Goal: Task Accomplishment & Management: Use online tool/utility

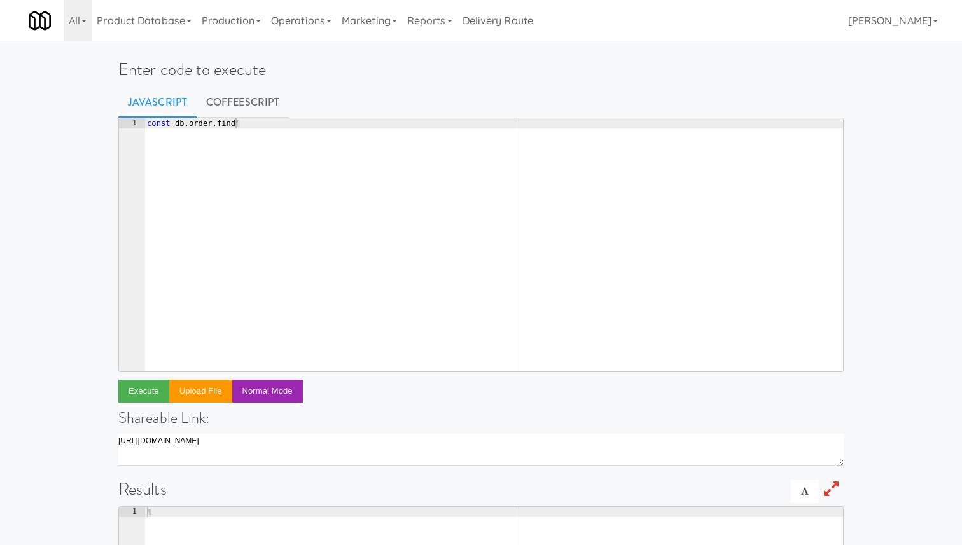
scroll to position [0, 1]
click at [605, 22] on div "All 325 Vending [URL][DOMAIN_NAME] 901 Smrt Mrkt [URL][DOMAIN_NAME] 9518002 [GE…" at bounding box center [481, 20] width 905 height 41
click at [340, 148] on div "const · db . order . find ¶" at bounding box center [493, 255] width 699 height 274
type textarea "const db.order.find({"
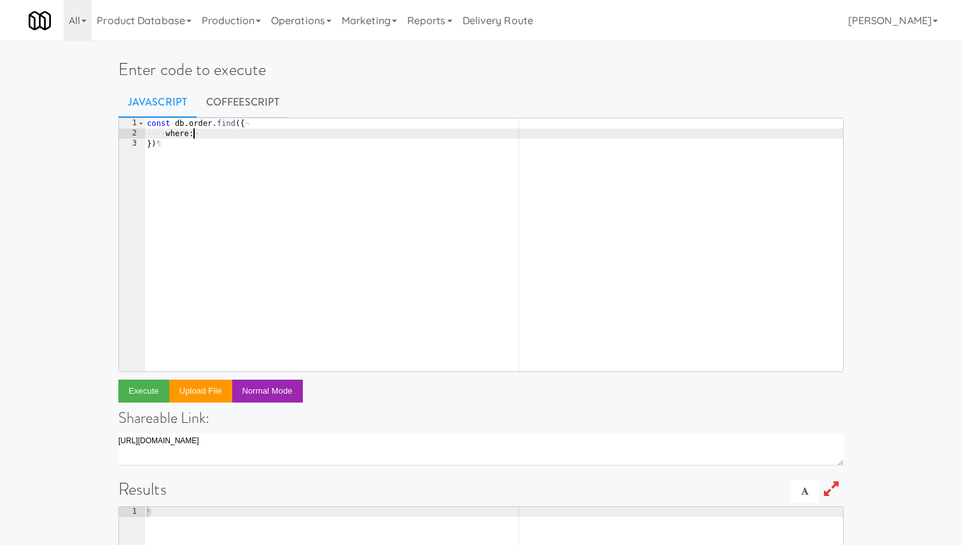
type textarea "where: {"
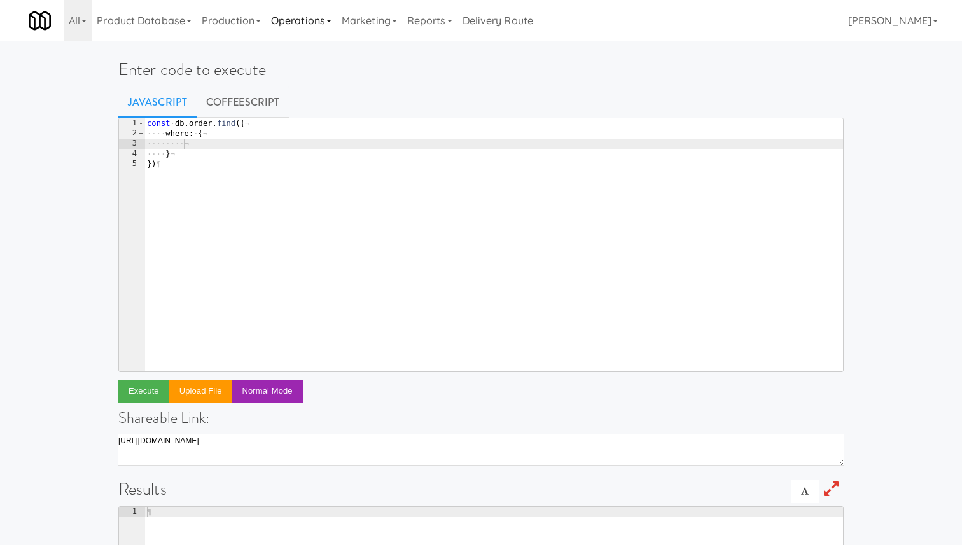
click at [310, 29] on link "Operations" at bounding box center [301, 20] width 71 height 41
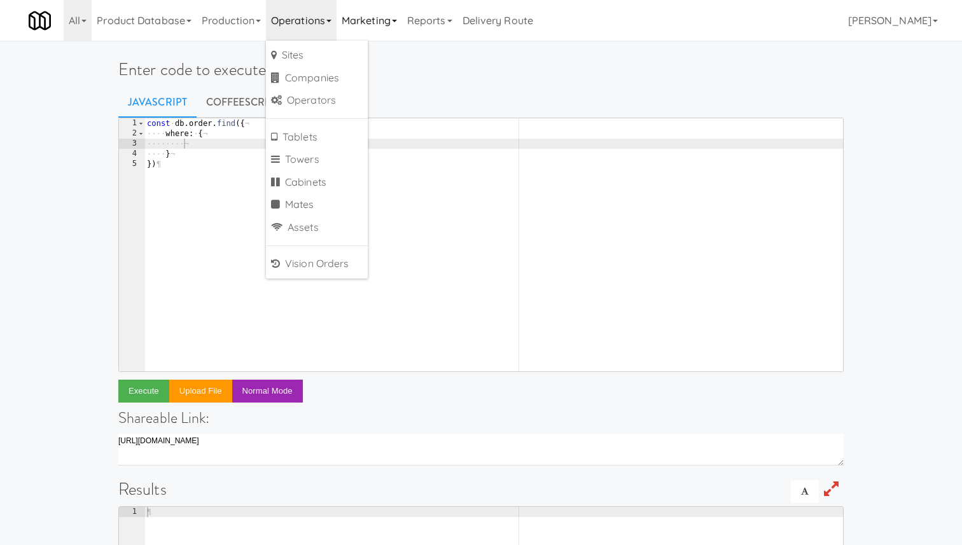
click at [381, 24] on link "Marketing" at bounding box center [370, 20] width 66 height 41
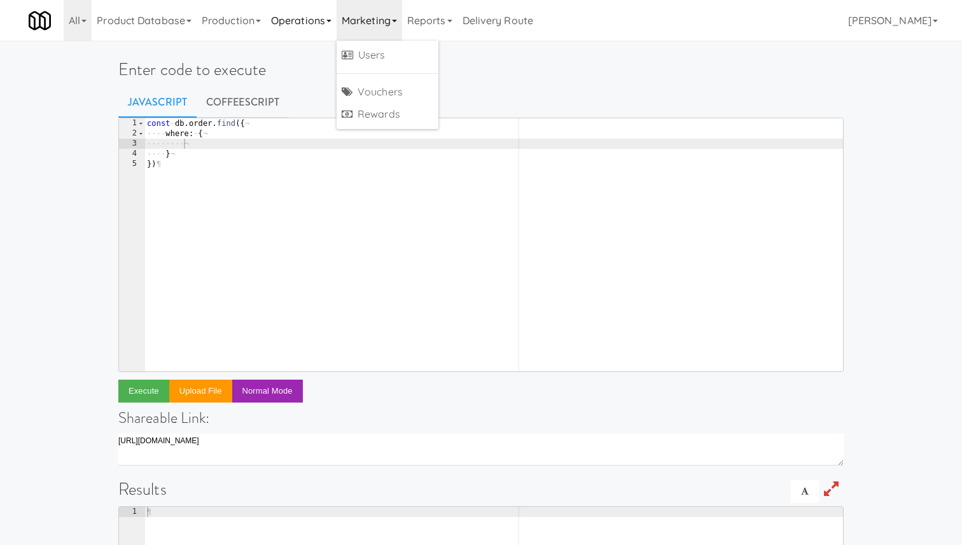
click at [295, 14] on link "Operations" at bounding box center [301, 20] width 71 height 41
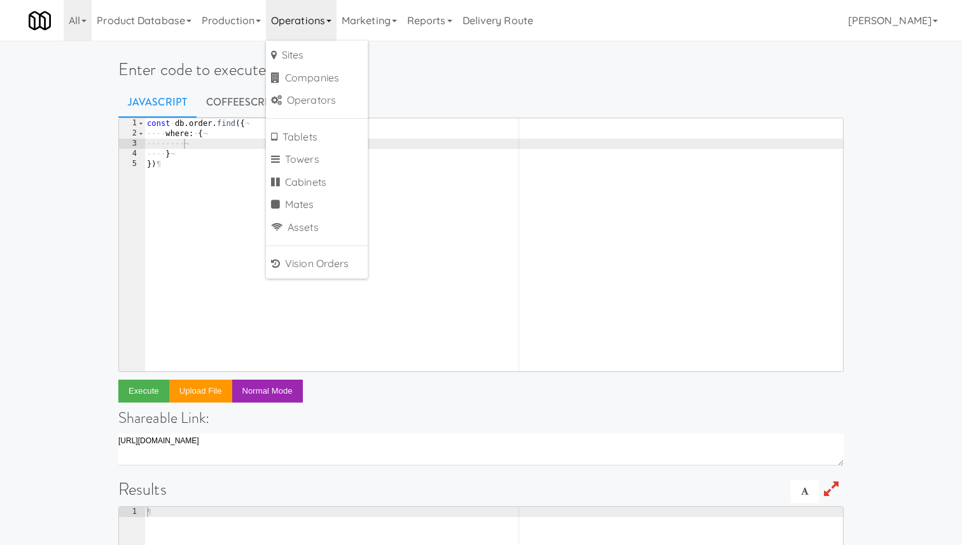
click at [410, 78] on h1 "Enter code to execute" at bounding box center [480, 69] width 725 height 18
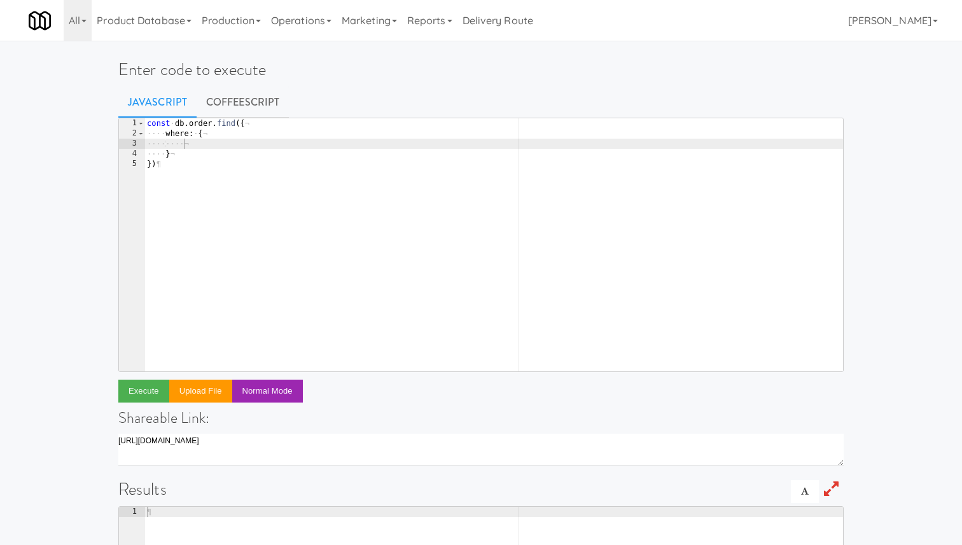
click at [473, 67] on h1 "Enter code to execute" at bounding box center [480, 69] width 725 height 18
click at [214, 140] on div "const · db . order . find ({ ¬ ···· where : · { ¬ ···· ···· ¬ ···· } ¬ }) ¶" at bounding box center [493, 255] width 699 height 274
paste textarea "2180667'"
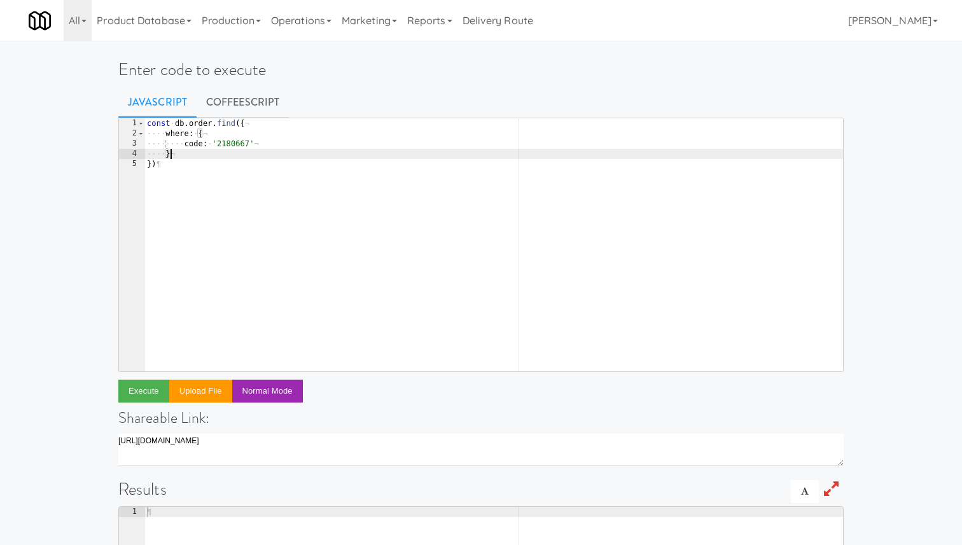
type textarea "},"
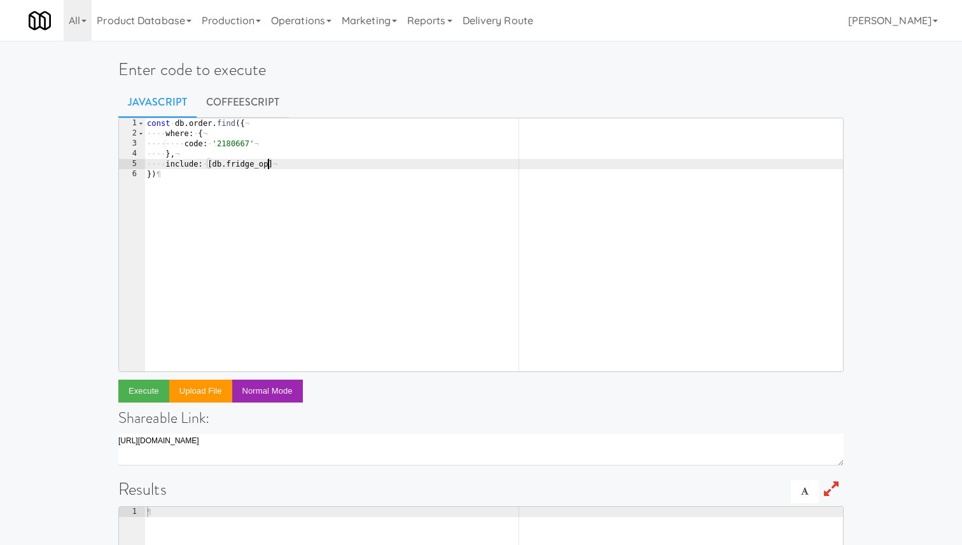
scroll to position [0, 10]
click at [156, 389] on button "Execute" at bounding box center [143, 391] width 51 height 23
click at [174, 127] on div "const · db . order . find ({ ¬ ···· where : · { ¬ ···· ···· code : · '2180667' …" at bounding box center [493, 255] width 699 height 274
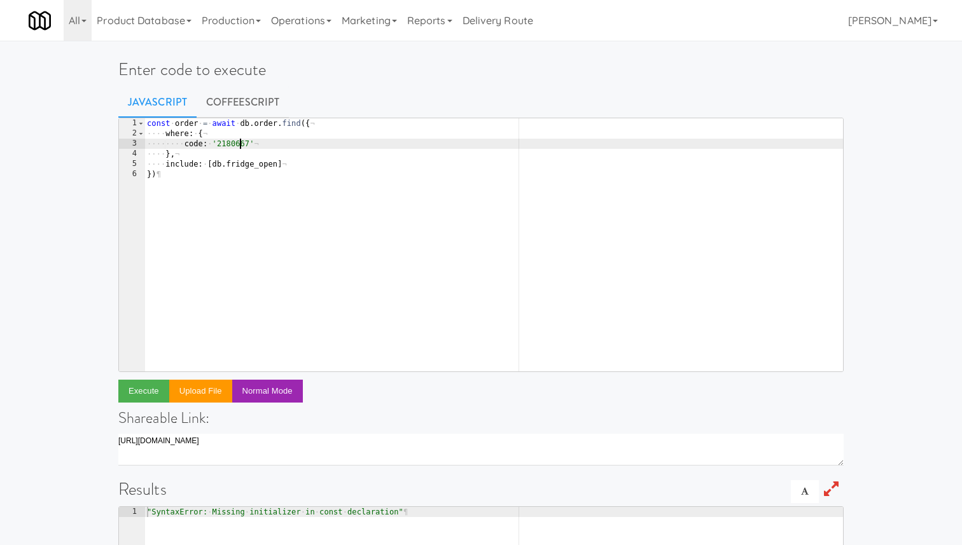
scroll to position [0, 1]
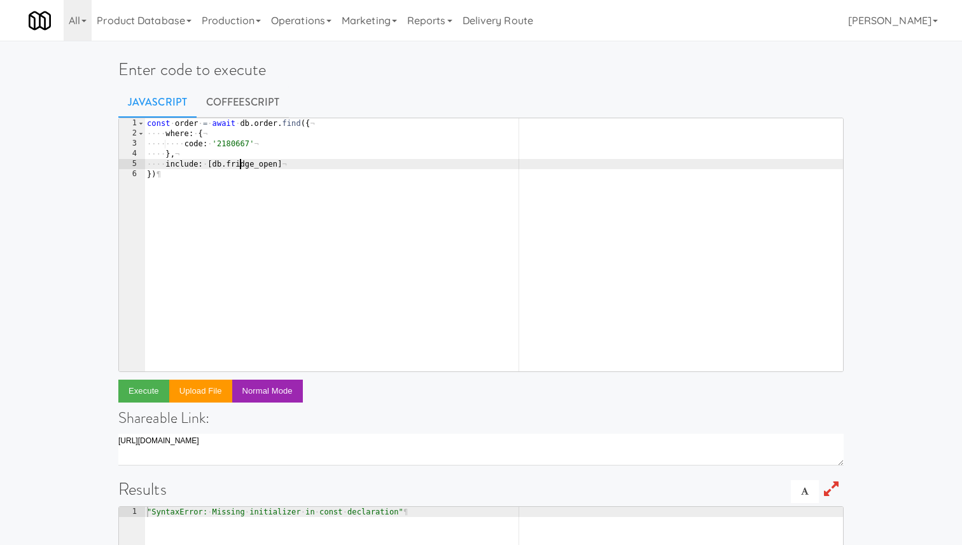
type textarea "})"
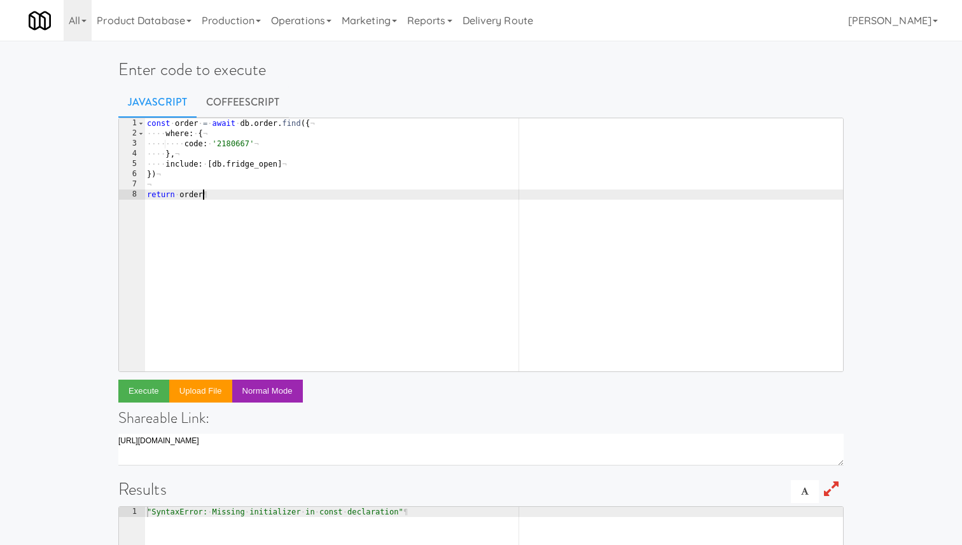
scroll to position [0, 4]
type textarea "return order"
click at [135, 386] on button "Execute" at bounding box center [143, 391] width 51 height 23
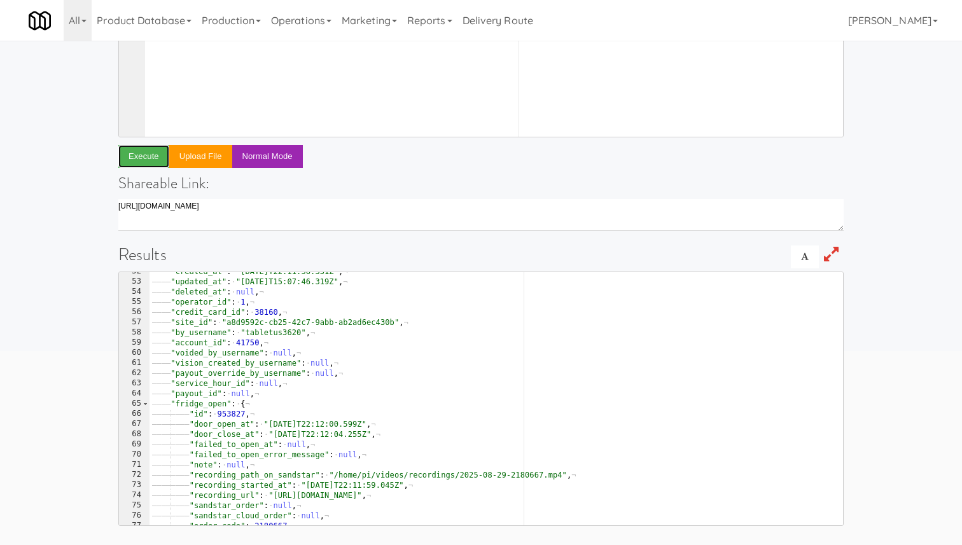
scroll to position [601, 0]
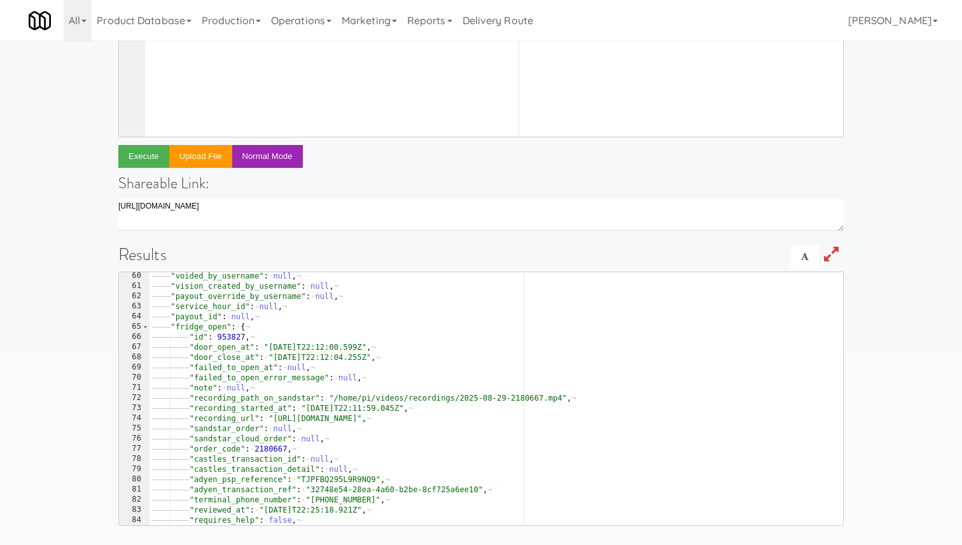
type textarea ""id": 953827,"
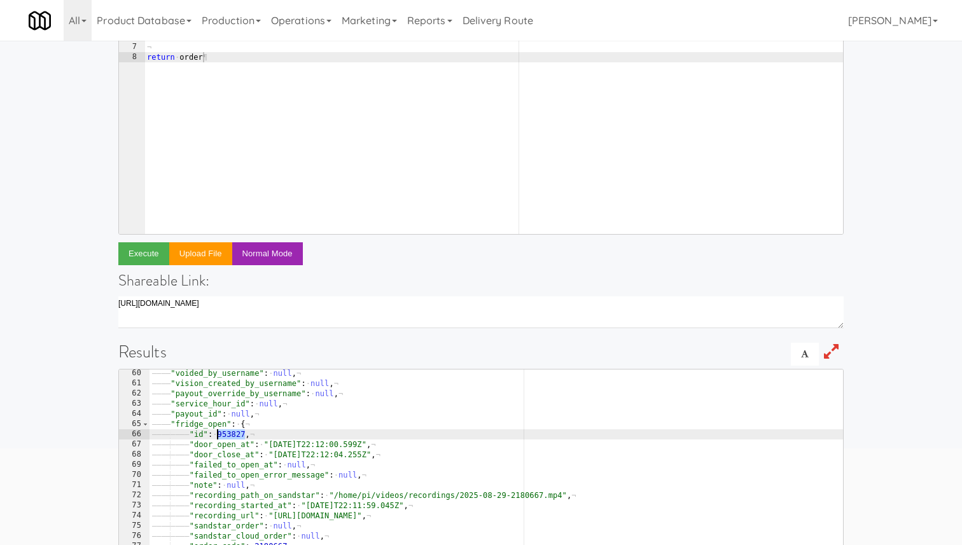
scroll to position [0, 0]
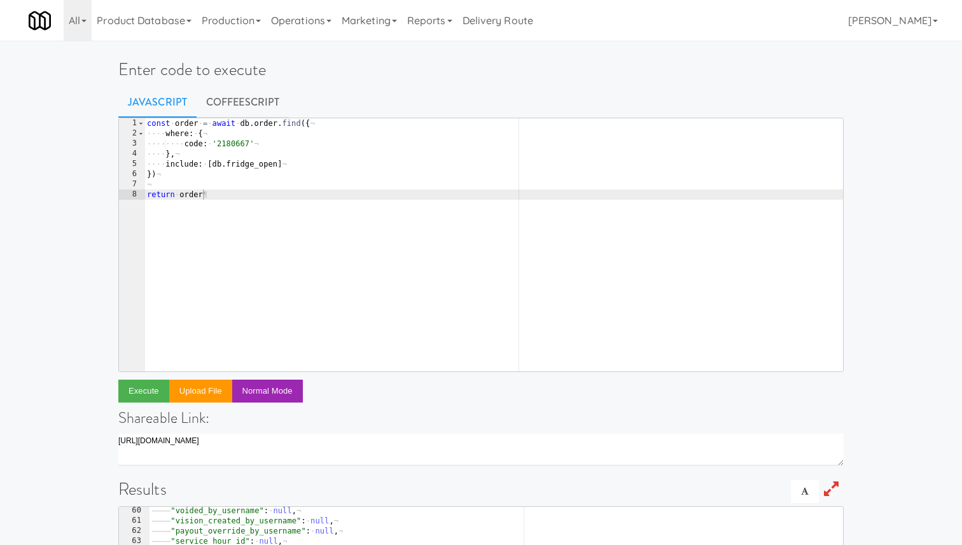
type textarea "})"
click at [238, 172] on div "const · order · = · await · db . order . find ({ ¬ ···· where : · { ¬ ···· ····…" at bounding box center [493, 255] width 699 height 274
click at [252, 260] on div "const · order · = · await · db . order . find ({ ¬ ···· where : · { ¬ ···· ····…" at bounding box center [497, 255] width 694 height 274
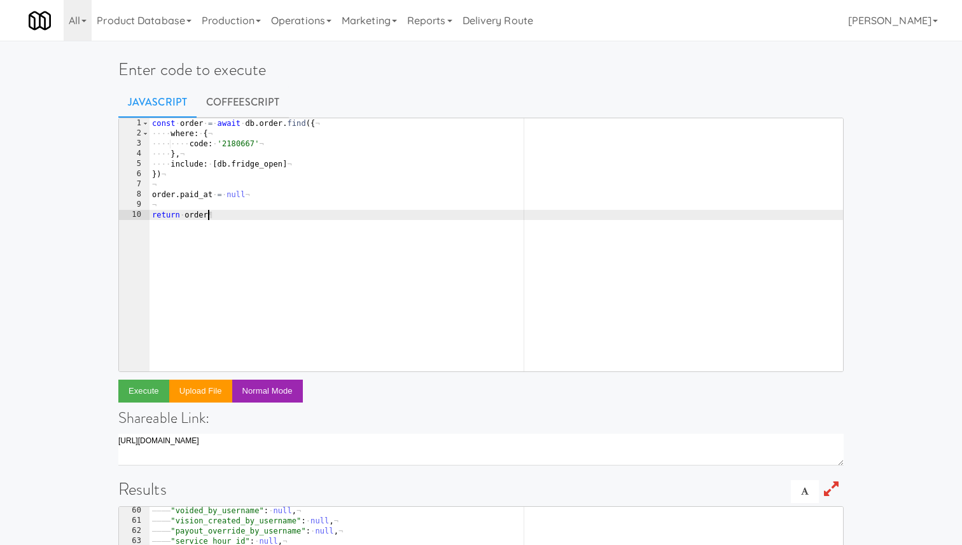
scroll to position [0, 4]
click at [267, 195] on div "const · order · = · await · db . order . find ({ ¬ ···· where : · { ¬ ···· ····…" at bounding box center [497, 255] width 694 height 274
type textarea "order.paid_at = null"
click at [230, 214] on div "const · order · = · await · db . order . find ({ ¬ ···· where : · { ¬ ···· ····…" at bounding box center [497, 255] width 694 height 274
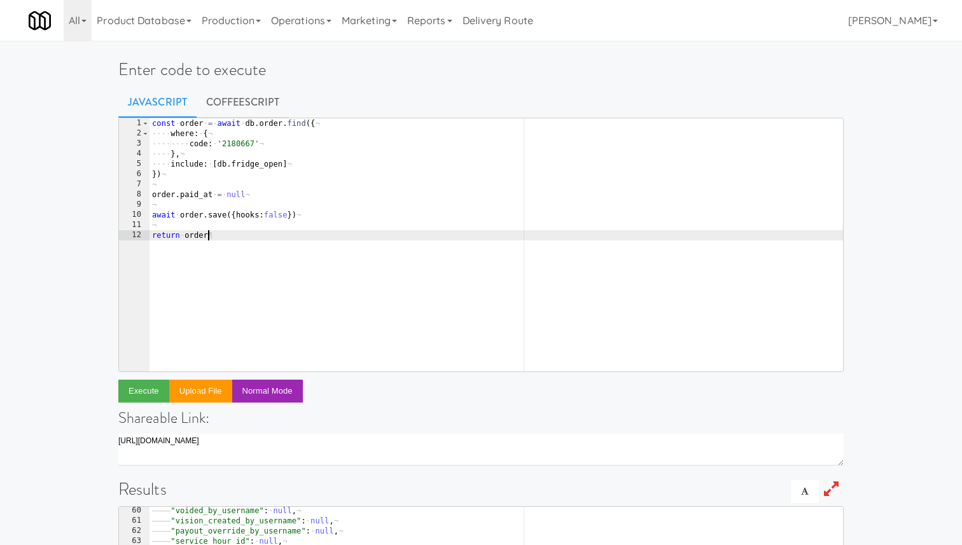
click at [256, 263] on div "const · order · = · await · db . order . find ({ ¬ ···· where : · { ¬ ···· ····…" at bounding box center [497, 255] width 694 height 274
click at [159, 385] on button "Execute" at bounding box center [143, 391] width 51 height 23
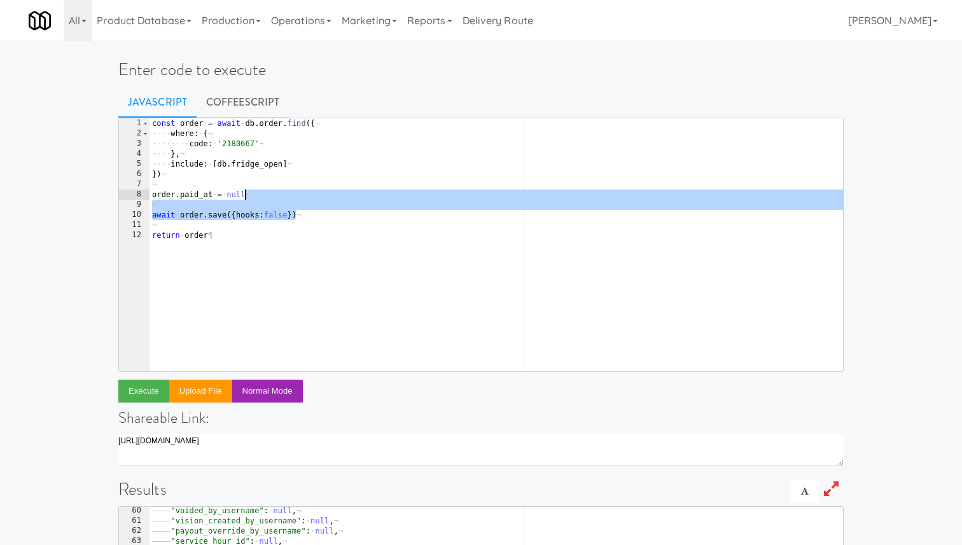
drag, startPoint x: 294, startPoint y: 217, endPoint x: 288, endPoint y: 192, distance: 26.1
click at [288, 192] on div "const · order · = · await · db . order . find ({ ¬ ···· where : · { ¬ ···· ····…" at bounding box center [497, 255] width 694 height 274
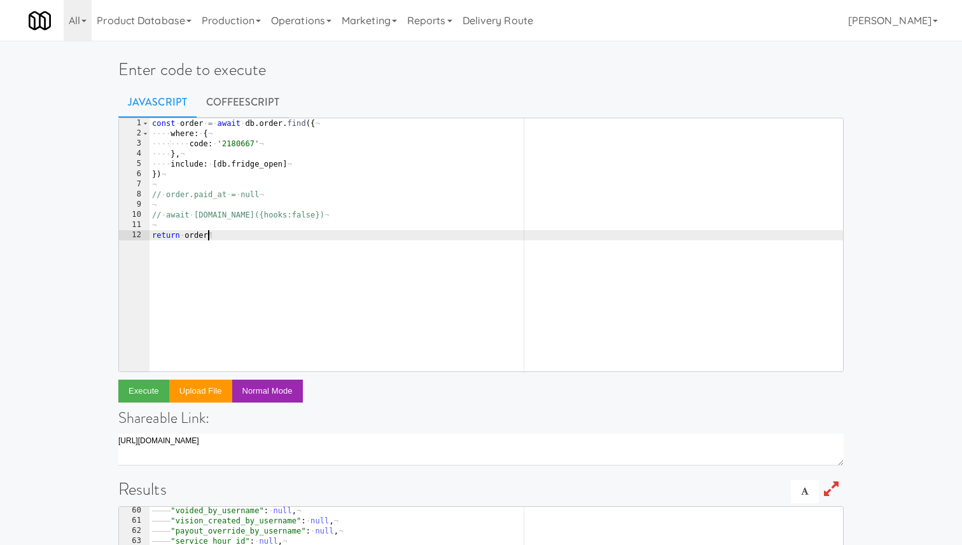
click at [263, 241] on div "const · order · = · await · db . order . find ({ ¬ ···· where : · { ¬ ···· ····…" at bounding box center [497, 255] width 694 height 274
type textarea "return order.paid_at"
click at [142, 390] on button "Execute" at bounding box center [143, 391] width 51 height 23
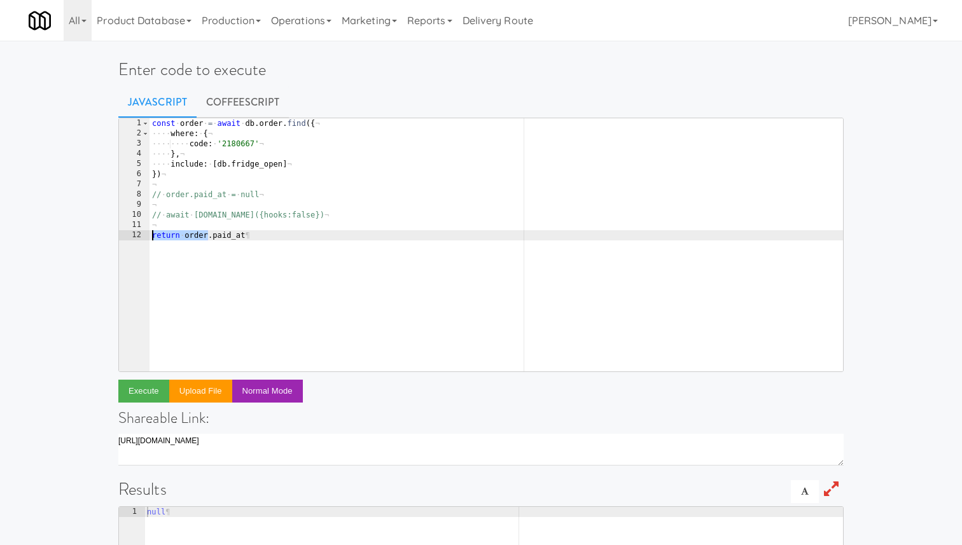
drag, startPoint x: 209, startPoint y: 232, endPoint x: 150, endPoint y: 234, distance: 59.2
click at [150, 234] on div "const · order · = · await · db . order . find ({ ¬ ···· where : · { ¬ ···· ····…" at bounding box center [497, 255] width 694 height 274
click at [276, 242] on div "const · order · = · await · db . order . find ({ ¬ ···· where : · { ¬ ···· ····…" at bounding box center [497, 255] width 694 height 274
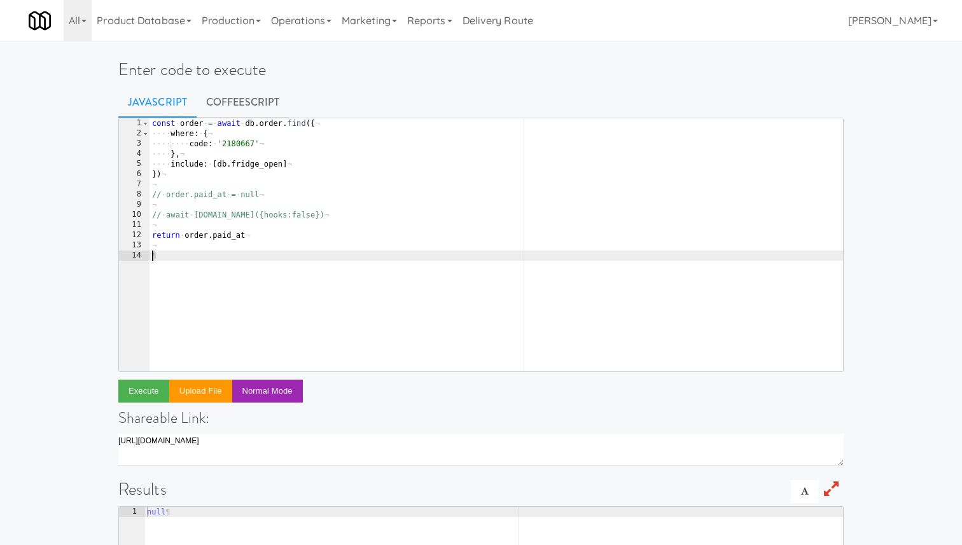
paste textarea "return order"
click at [248, 196] on div "const · order · = · await · db . order . find ({ ¬ ···· where : · { ¬ ···· ····…" at bounding box center [497, 255] width 694 height 274
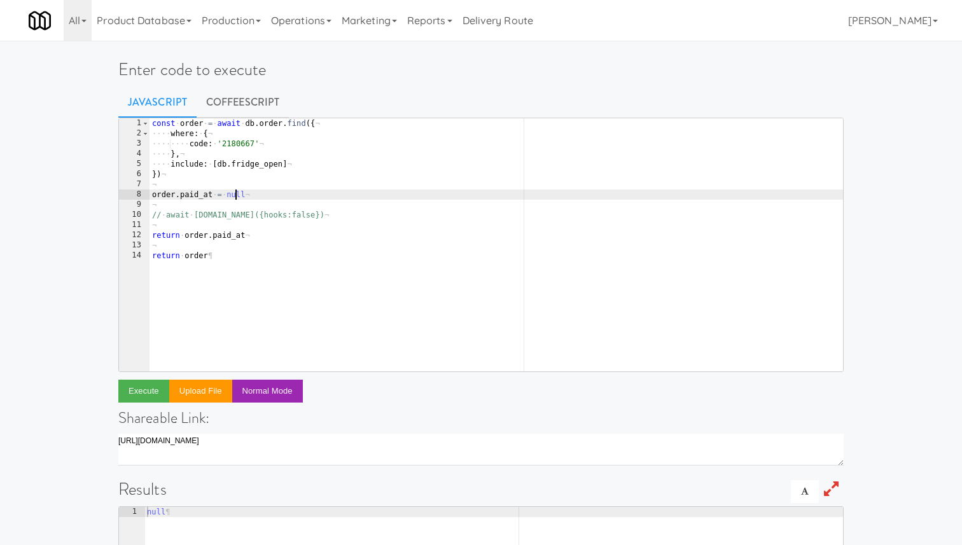
click at [231, 196] on div "const · order · = · await · db . order . find ({ ¬ ···· where : · { ¬ ···· ····…" at bounding box center [497, 255] width 694 height 274
click at [234, 219] on div "const · order · = · await · db . order . find ({ ¬ ···· where : · { ¬ ···· ····…" at bounding box center [497, 255] width 694 height 274
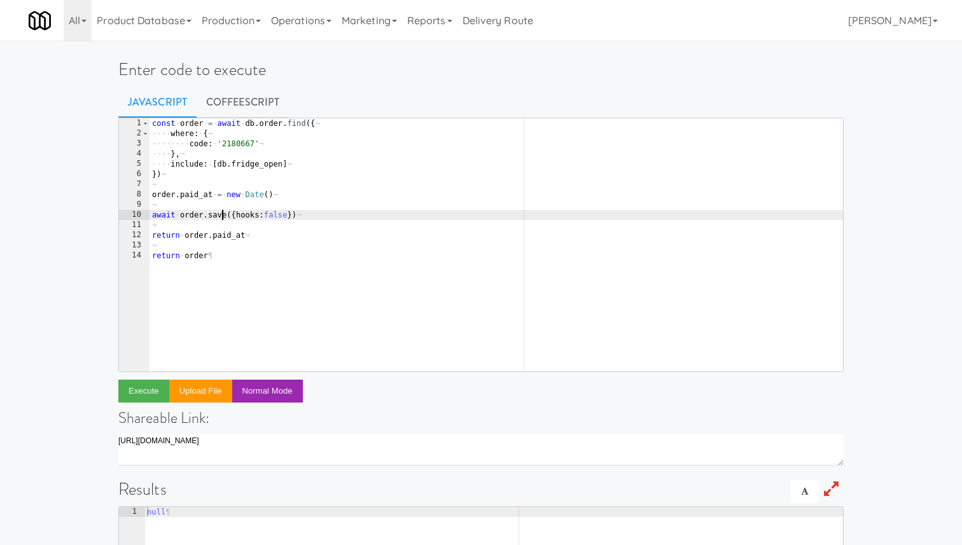
click at [240, 237] on div "const · order · = · await · db . order . find ({ ¬ ···· where : · { ¬ ···· ····…" at bounding box center [497, 255] width 694 height 274
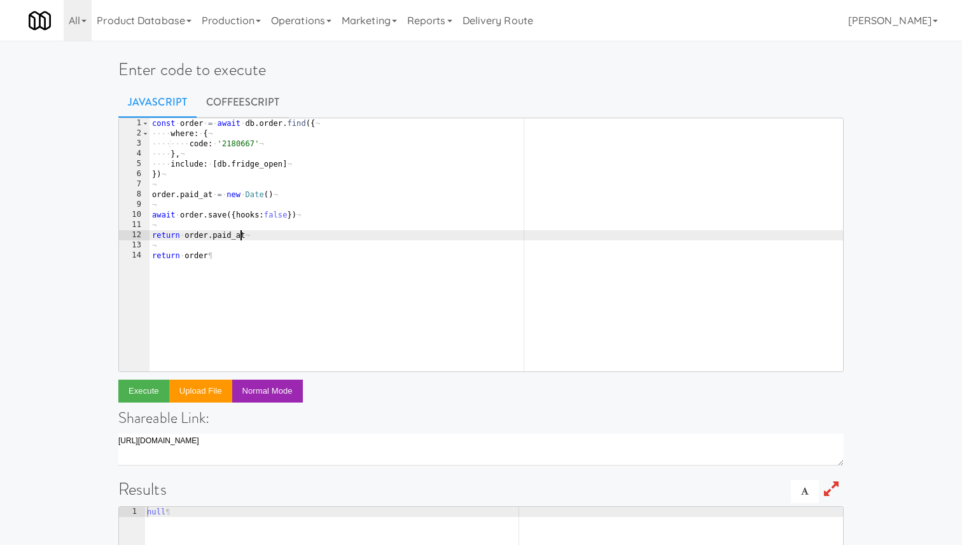
scroll to position [0, 7]
click at [148, 397] on button "Execute" at bounding box center [143, 391] width 51 height 23
click at [240, 141] on div "const · order · = · await · db . order . find ({ ¬ ···· where : · { ¬ ···· ····…" at bounding box center [497, 255] width 694 height 274
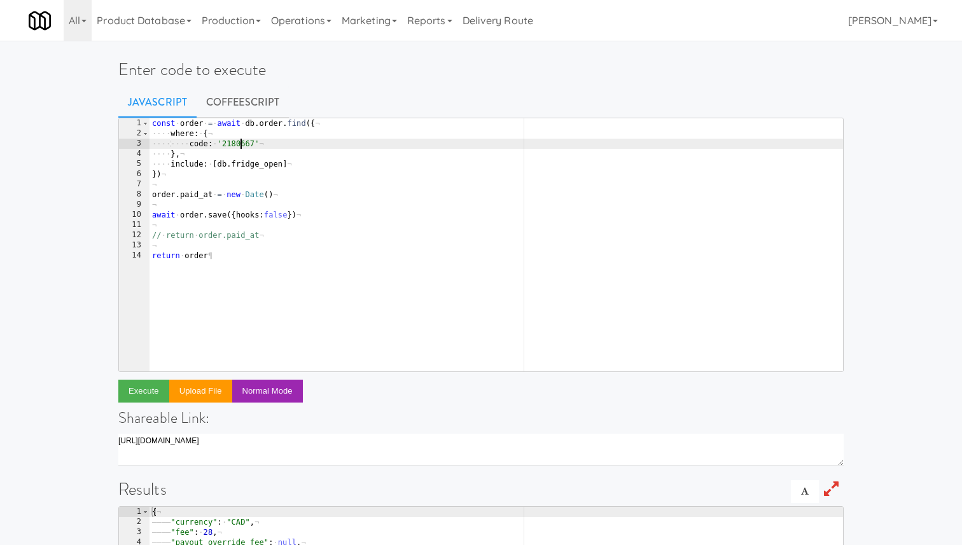
click at [240, 141] on div "const · order · = · await · db . order . find ({ ¬ ···· where : · { ¬ ···· ····…" at bounding box center [497, 255] width 694 height 274
paste textarea "486178"
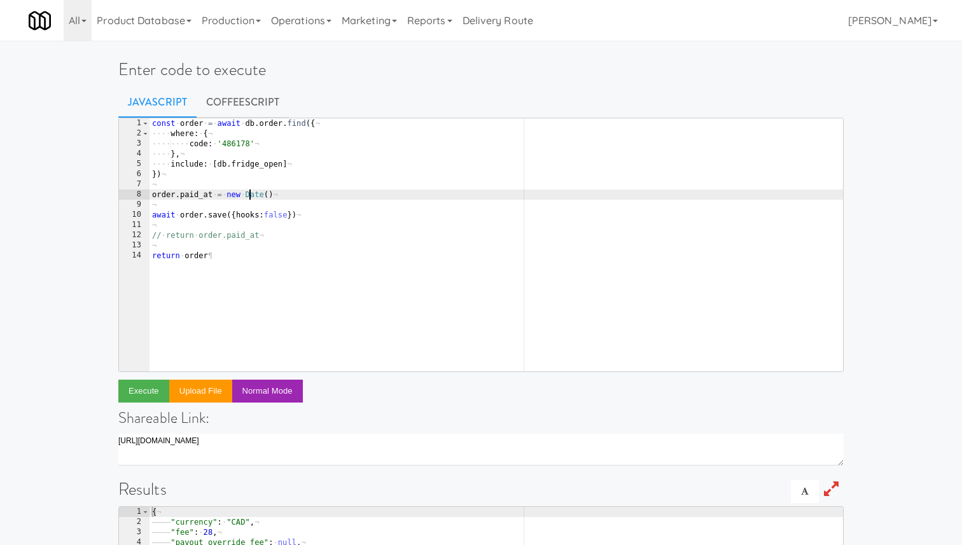
click at [247, 193] on div "const · order · = · await · db . order . find ({ ¬ ···· where : · { ¬ ···· ····…" at bounding box center [497, 255] width 694 height 274
type textarea "// order.paid_at = new Date()"
click at [306, 197] on div "const · order · = · await · db . order . find ({ ¬ ···· where : · { ¬ ···· ····…" at bounding box center [497, 255] width 694 height 274
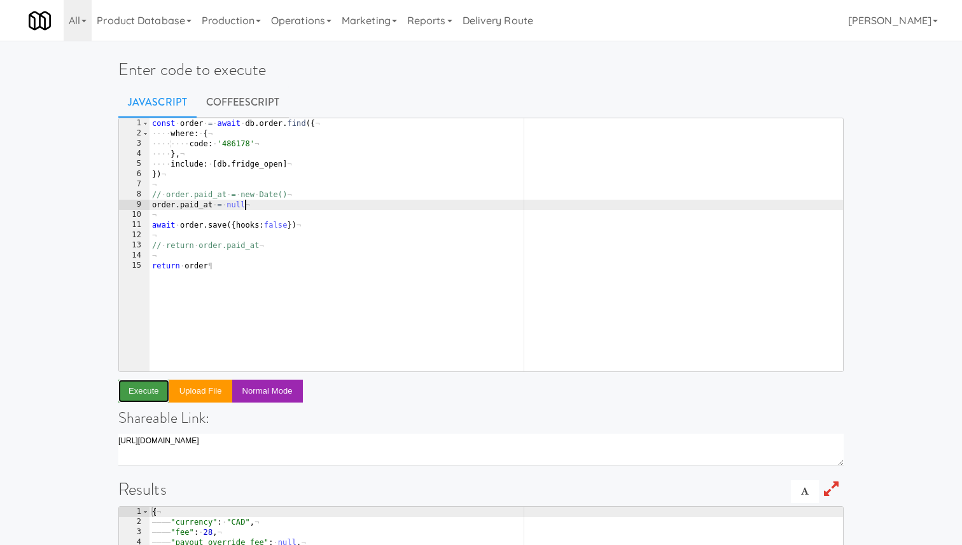
click at [150, 391] on button "Execute" at bounding box center [143, 391] width 51 height 23
click at [263, 205] on div "const · order · = · await · db . order . find ({ ¬ ···· where : · { ¬ ···· ····…" at bounding box center [497, 255] width 694 height 274
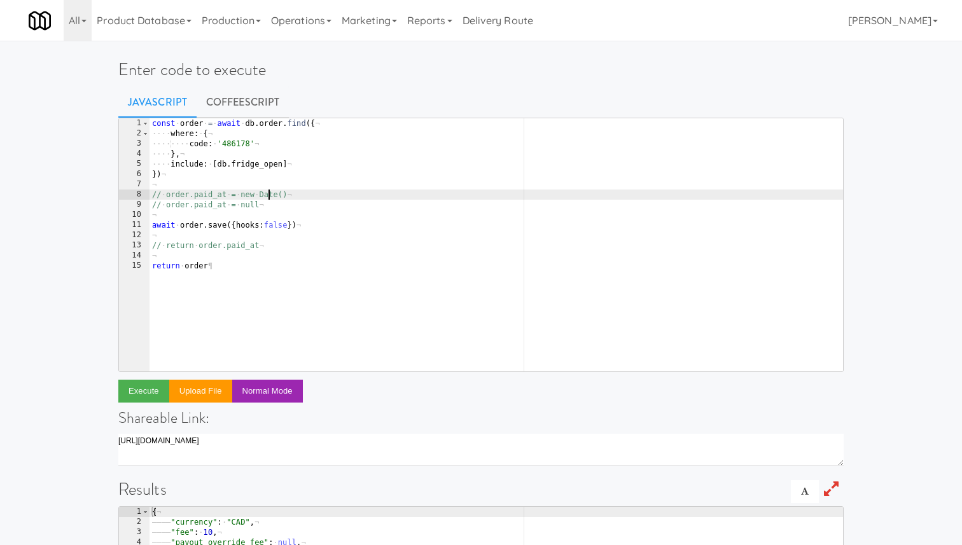
click at [268, 192] on div "const · order · = · await · db . order . find ({ ¬ ···· where : · { ¬ ···· ····…" at bounding box center [497, 255] width 694 height 274
click at [141, 400] on button "Execute" at bounding box center [143, 391] width 51 height 23
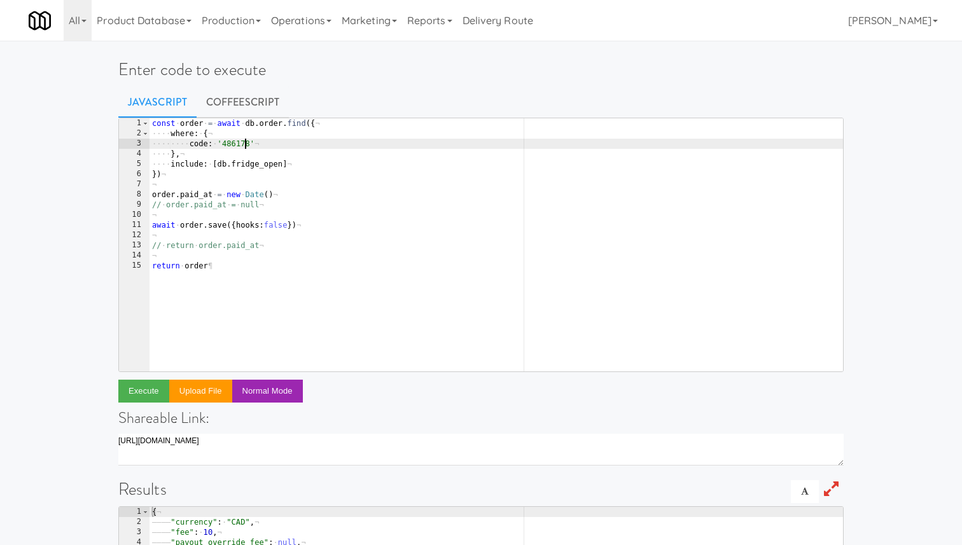
click at [242, 141] on div "const · order · = · await · db . order . find ({ ¬ ···· where : · { ¬ ···· ····…" at bounding box center [497, 255] width 694 height 274
paste textarea
click at [272, 198] on div "const · order · = · await · db . order . find ({ ¬ ···· where : · { ¬ ···· ····…" at bounding box center [497, 255] width 694 height 274
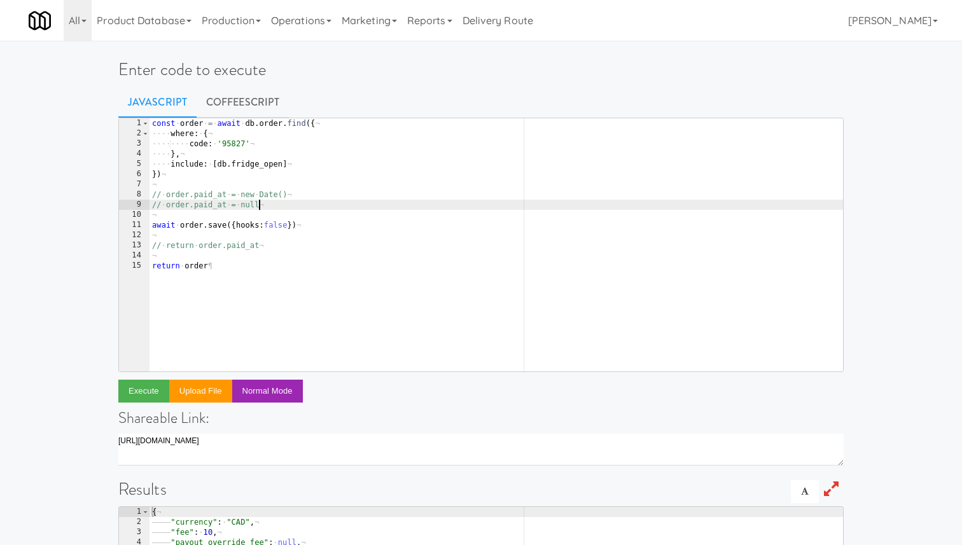
click at [276, 204] on div "const · order · = · await · db . order . find ({ ¬ ···· where : · { ¬ ···· ····…" at bounding box center [497, 255] width 694 height 274
click at [141, 396] on button "Execute" at bounding box center [143, 391] width 51 height 23
click at [301, 202] on div "const · order · = · await · db . order . find ({ ¬ ···· where : · { ¬ ···· ····…" at bounding box center [497, 255] width 694 height 274
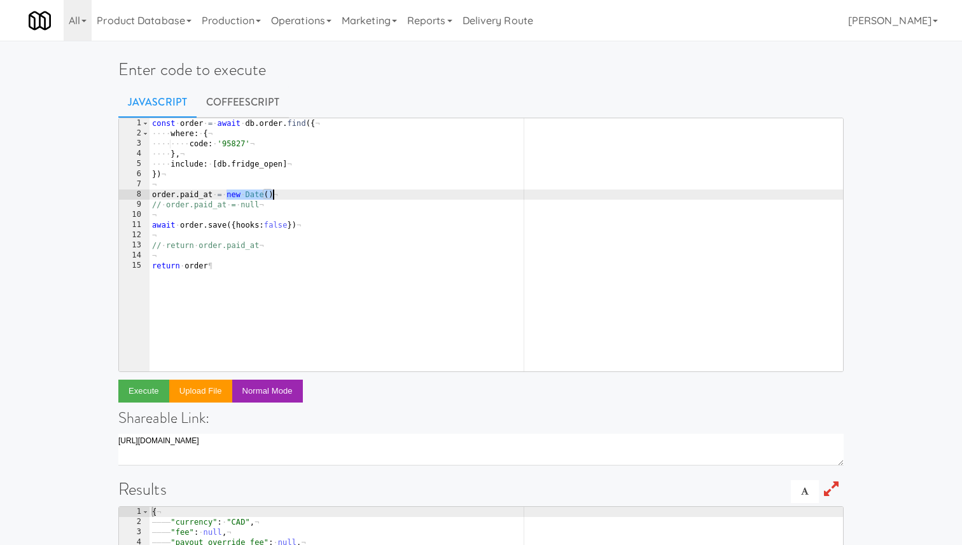
drag, startPoint x: 225, startPoint y: 193, endPoint x: 289, endPoint y: 190, distance: 64.3
click at [289, 190] on div "const · order · = · await · db . order . find ({ ¬ ···· where : · { ¬ ···· ····…" at bounding box center [497, 255] width 694 height 274
type textarea "order.paid_at = order.created_at"
click at [145, 390] on button "Execute" at bounding box center [143, 391] width 51 height 23
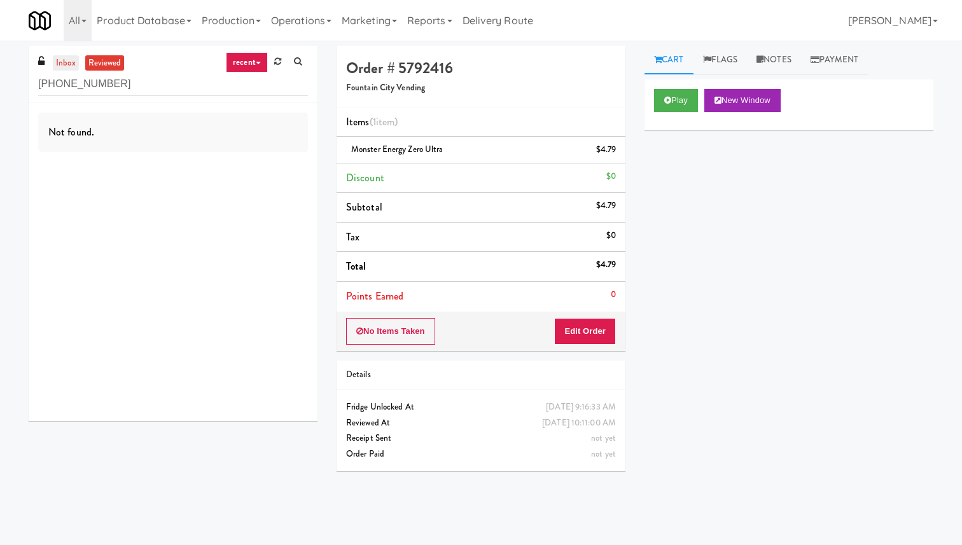
click at [74, 65] on link "inbox" at bounding box center [66, 63] width 26 height 16
click at [107, 63] on link "reviewed" at bounding box center [104, 63] width 39 height 16
drag, startPoint x: 137, startPoint y: 84, endPoint x: 14, endPoint y: 83, distance: 122.8
click at [14, 84] on div "inbox reviewed recent all unclear take inventory issue suspicious failed recent…" at bounding box center [481, 293] width 962 height 494
type input "="
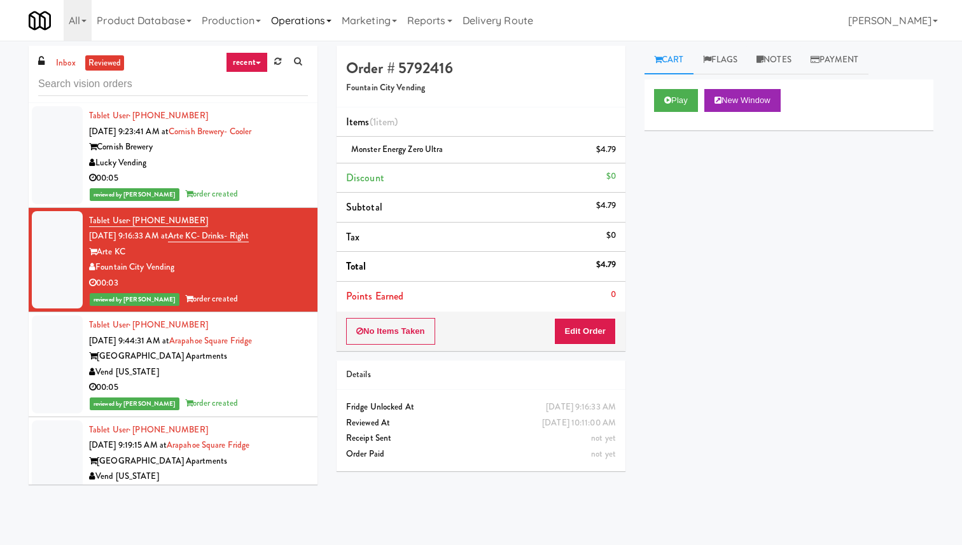
click at [332, 25] on link "Operations" at bounding box center [301, 20] width 71 height 41
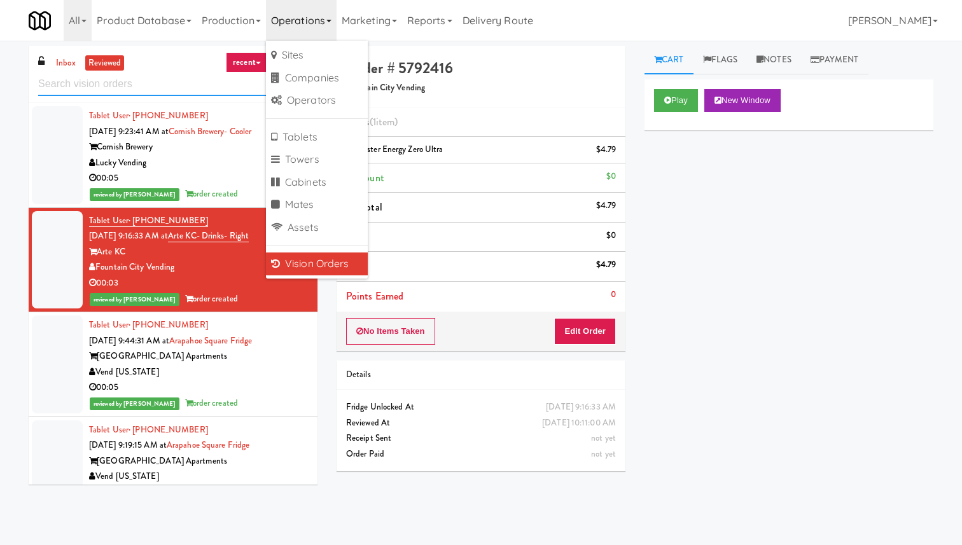
click at [186, 88] on input "text" at bounding box center [173, 85] width 270 height 24
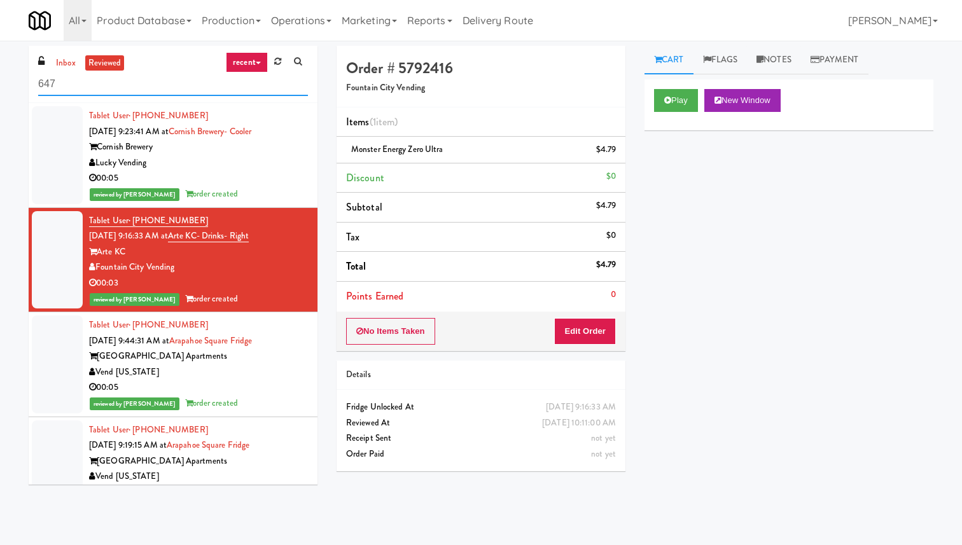
type input "647"
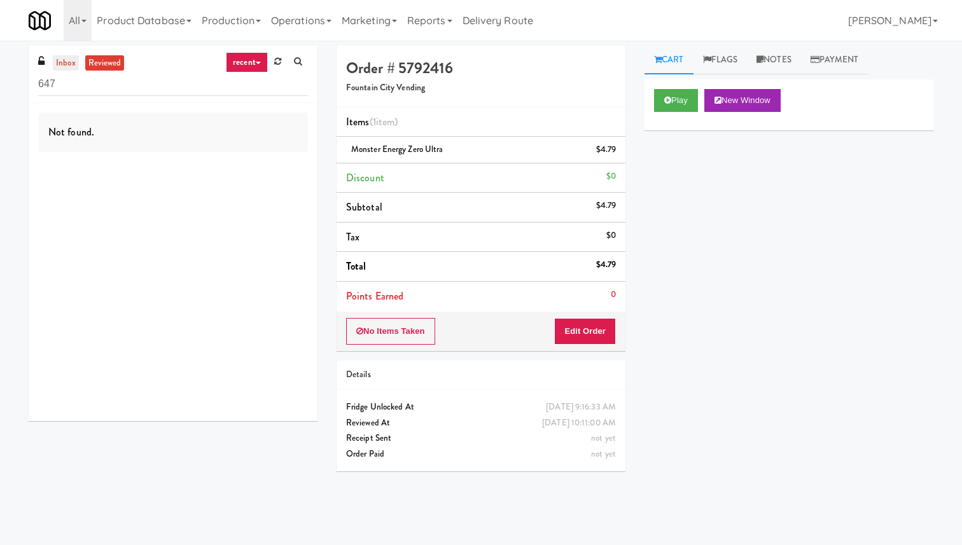
click at [59, 65] on link "inbox" at bounding box center [66, 63] width 26 height 16
click at [336, 12] on link "Operations" at bounding box center [301, 20] width 71 height 41
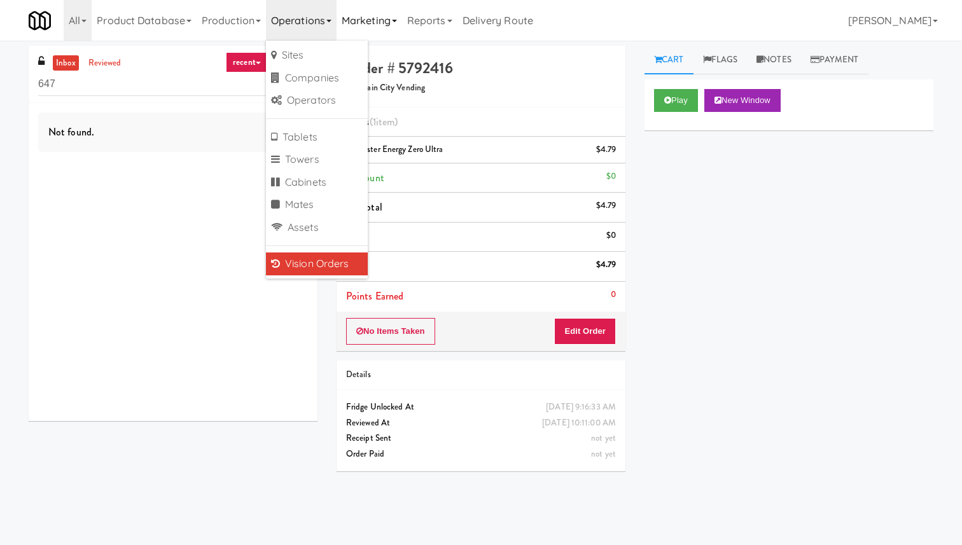
click at [366, 24] on link "Marketing" at bounding box center [370, 20] width 66 height 41
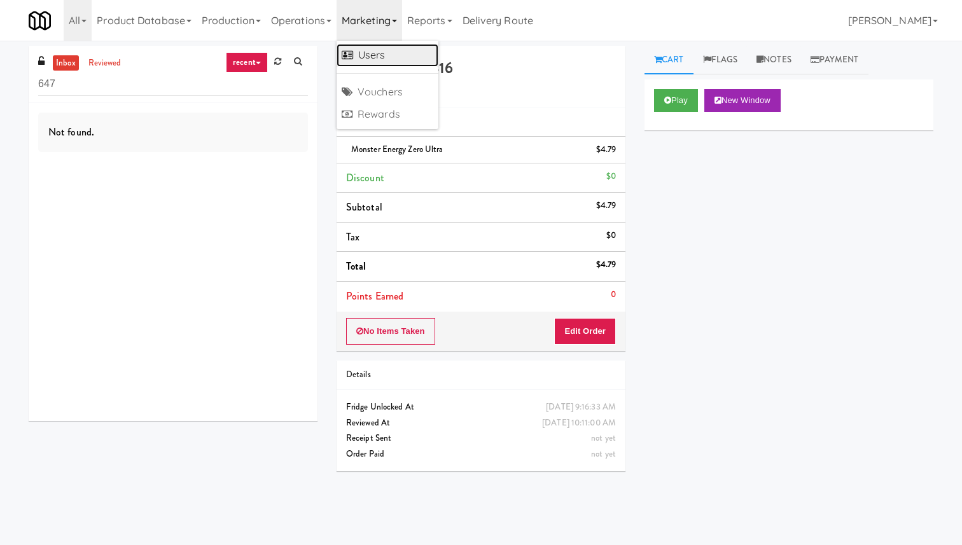
click at [382, 53] on link "Users" at bounding box center [388, 55] width 102 height 23
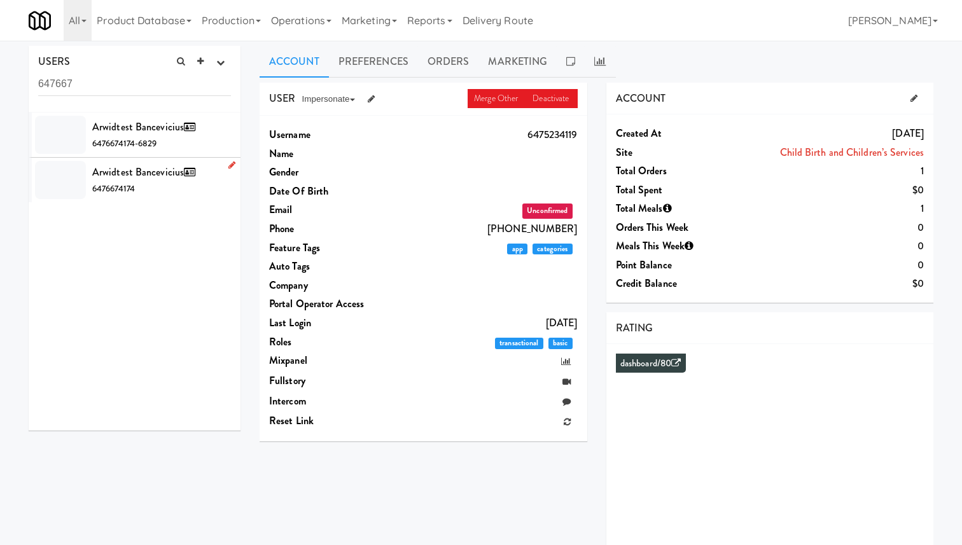
type input "647667"
click at [170, 186] on div "Arwidtest Bancevicius 6476674174" at bounding box center [161, 180] width 139 height 34
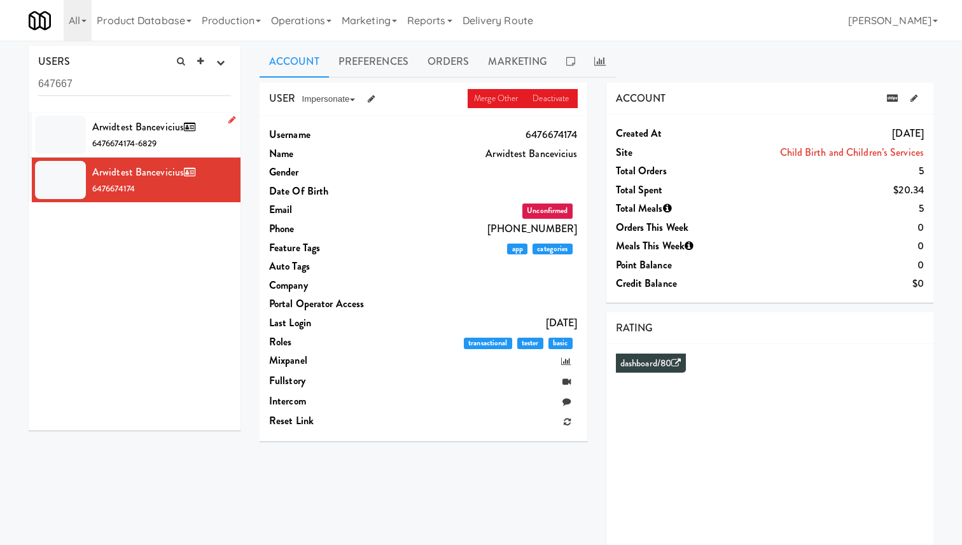
click at [173, 143] on div "Arwidtest Bancevicius 6476674174-6829" at bounding box center [161, 135] width 139 height 34
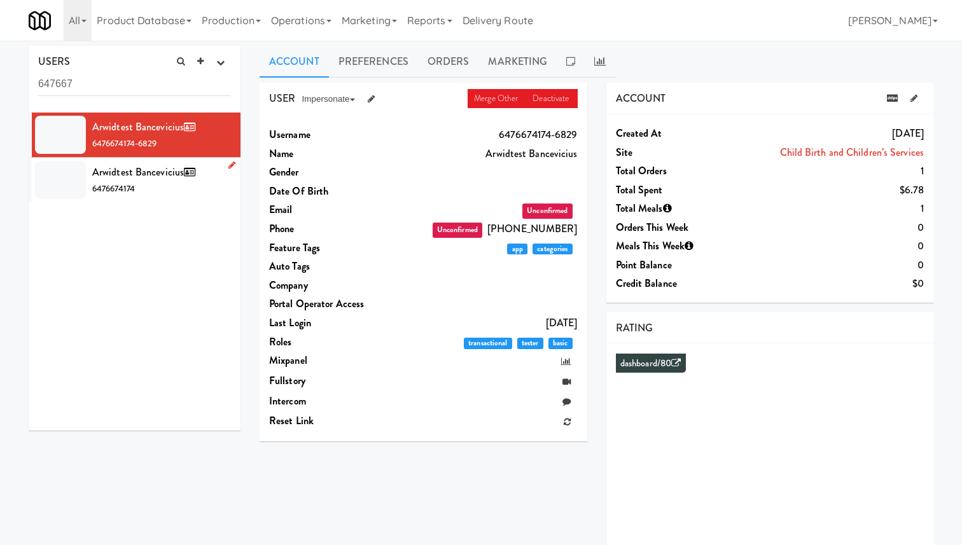
click at [164, 186] on div "Arwidtest Bancevicius 6476674174" at bounding box center [161, 180] width 139 height 34
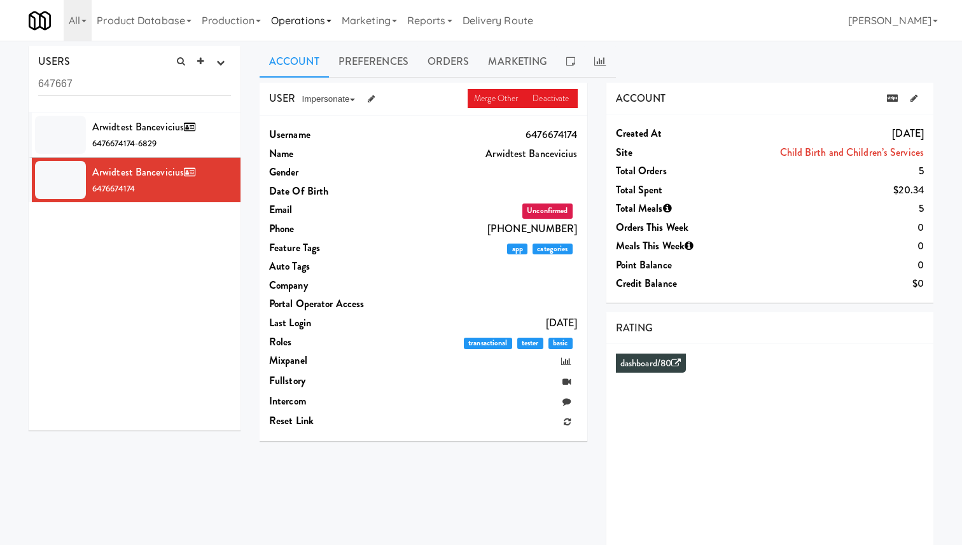
click at [323, 21] on link "Operations" at bounding box center [301, 20] width 71 height 41
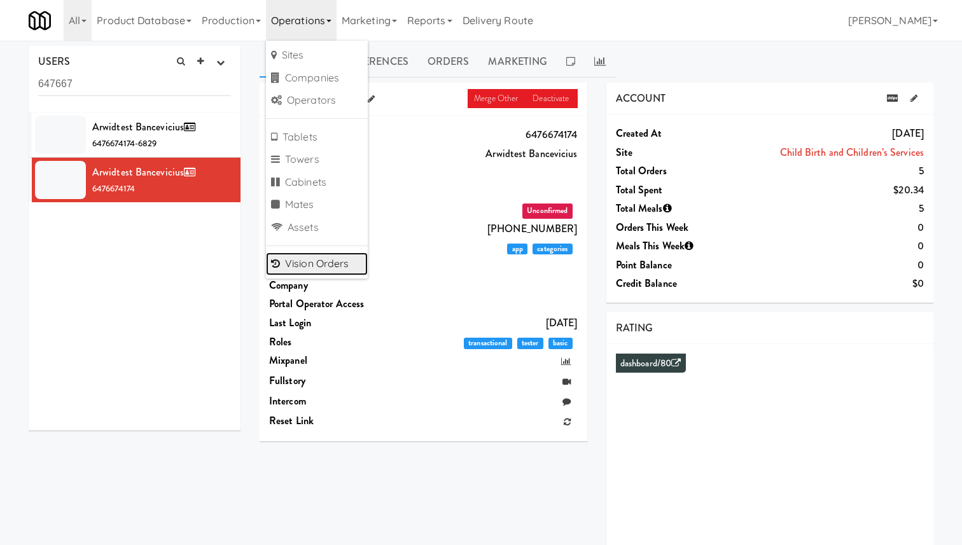
click at [334, 264] on link "Vision Orders" at bounding box center [317, 264] width 102 height 23
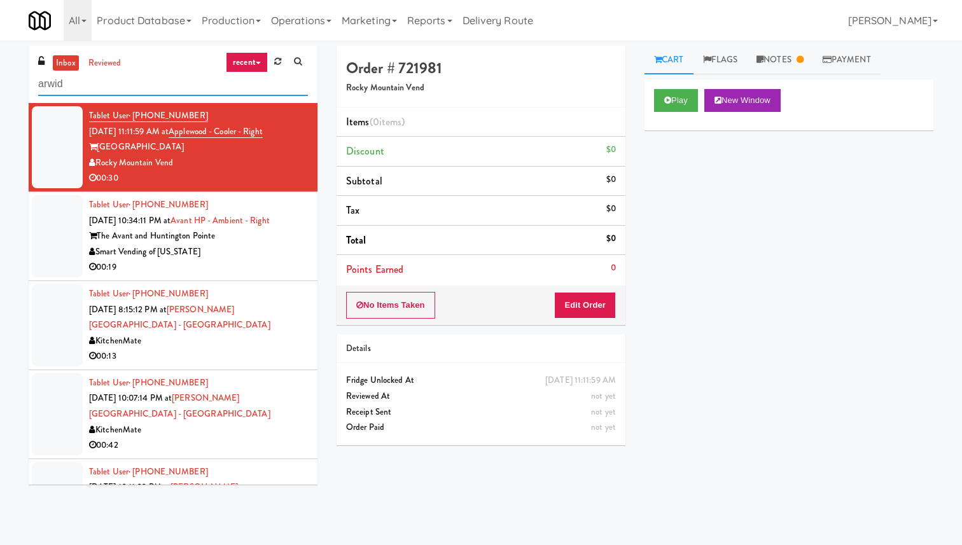
type input "arwid"
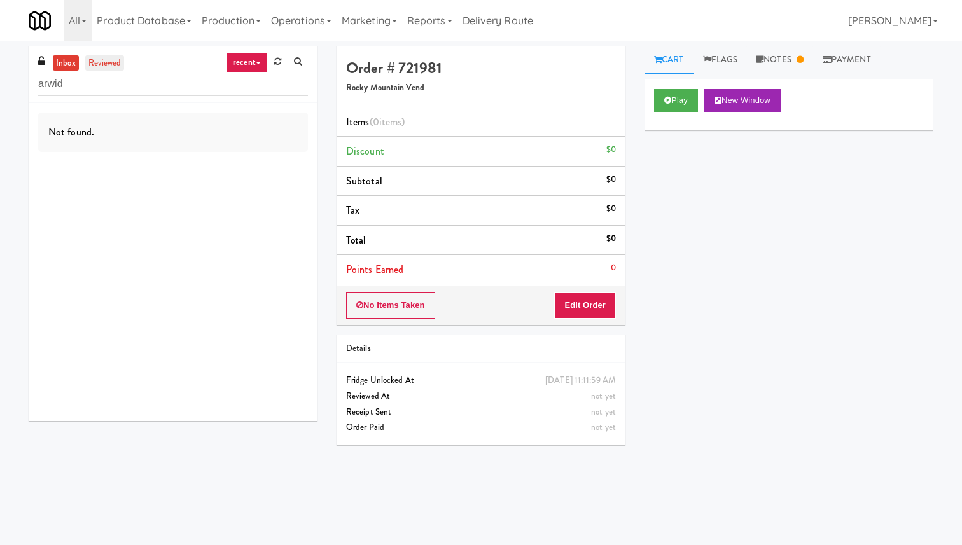
click at [107, 55] on link "reviewed" at bounding box center [104, 63] width 39 height 16
click at [124, 87] on input "arwid" at bounding box center [173, 85] width 270 height 24
click at [889, 46] on ul "Cart Flags Notes Payment" at bounding box center [789, 60] width 289 height 29
click at [779, 56] on link "Notes" at bounding box center [780, 60] width 66 height 29
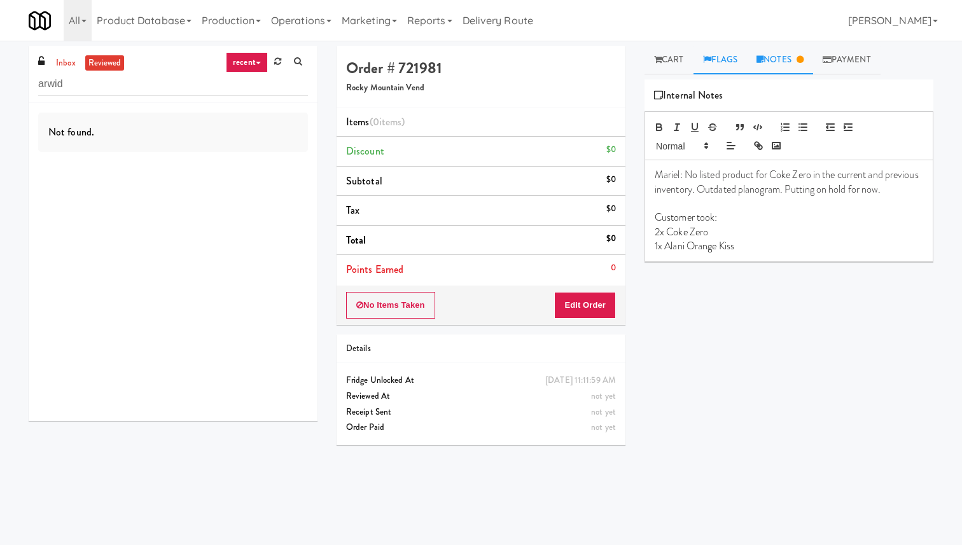
click at [719, 60] on link "Flags" at bounding box center [721, 60] width 54 height 29
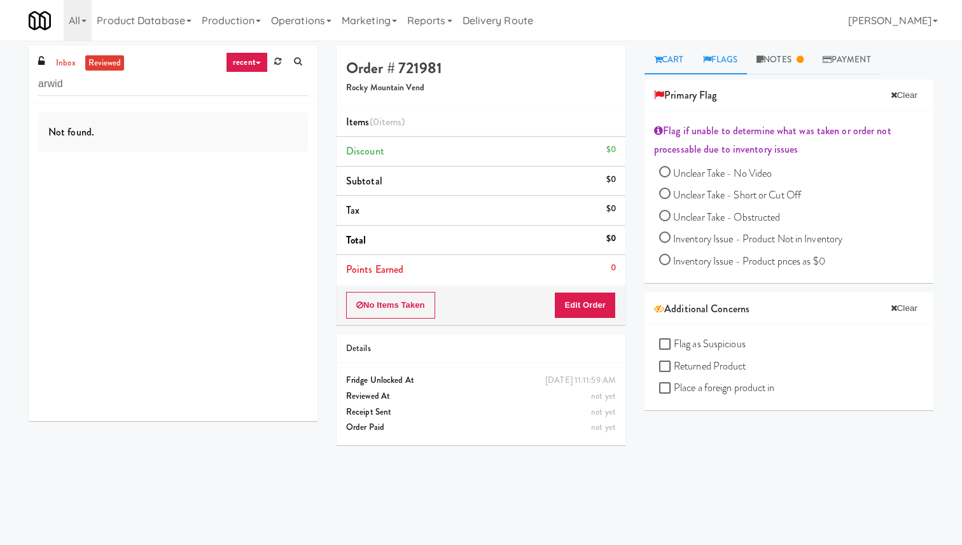
click at [675, 58] on link "Cart" at bounding box center [669, 60] width 49 height 29
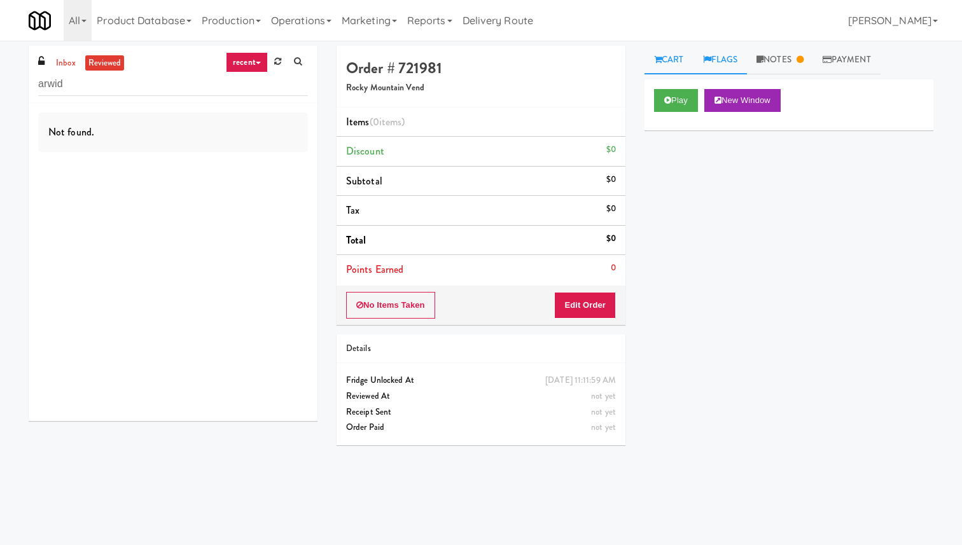
click at [723, 58] on link "Flags" at bounding box center [721, 60] width 54 height 29
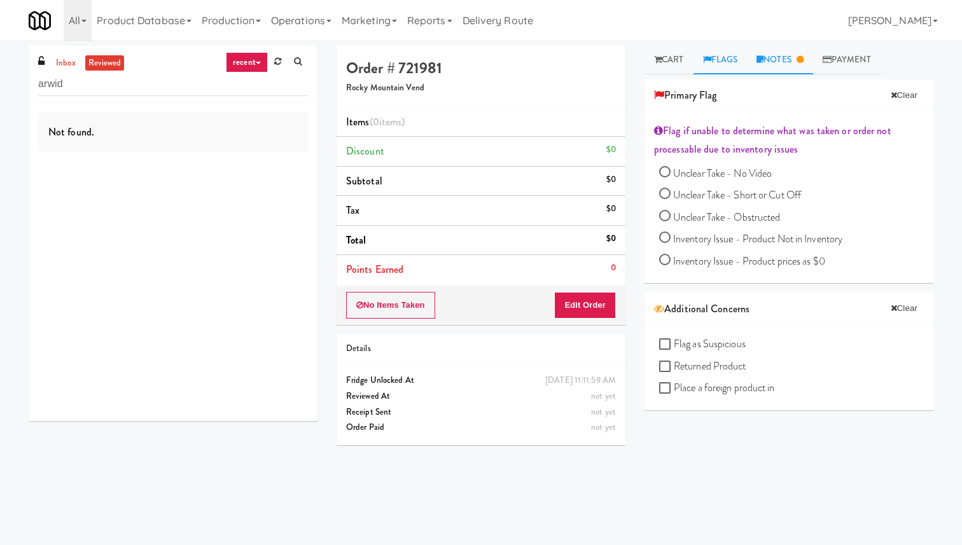
click at [798, 55] on link "Notes" at bounding box center [780, 60] width 66 height 29
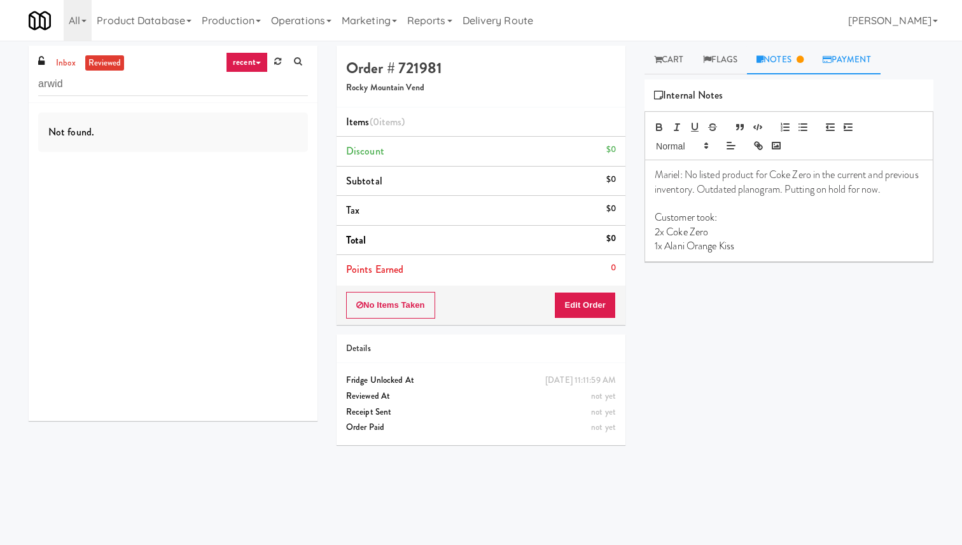
click at [855, 60] on link "Payment" at bounding box center [846, 60] width 67 height 29
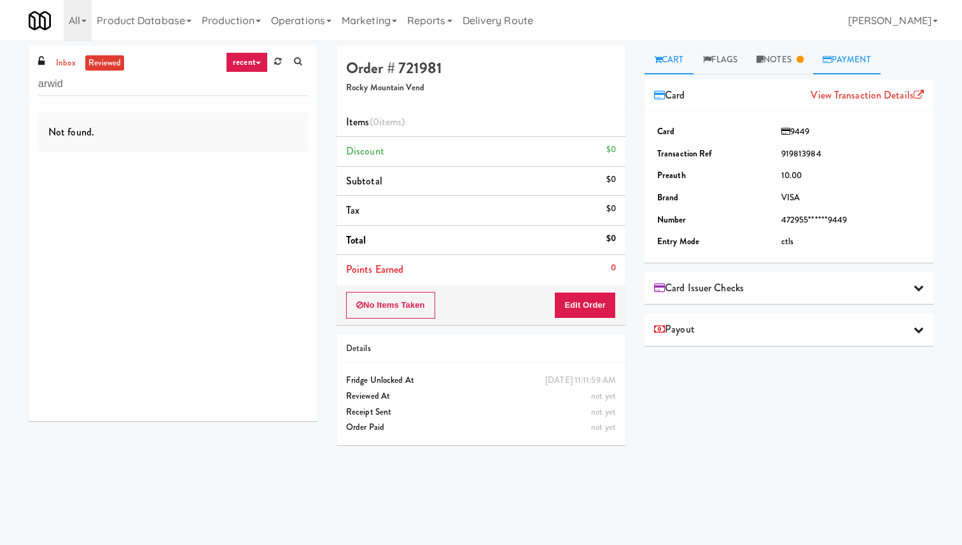
click at [669, 62] on link "Cart" at bounding box center [669, 60] width 49 height 29
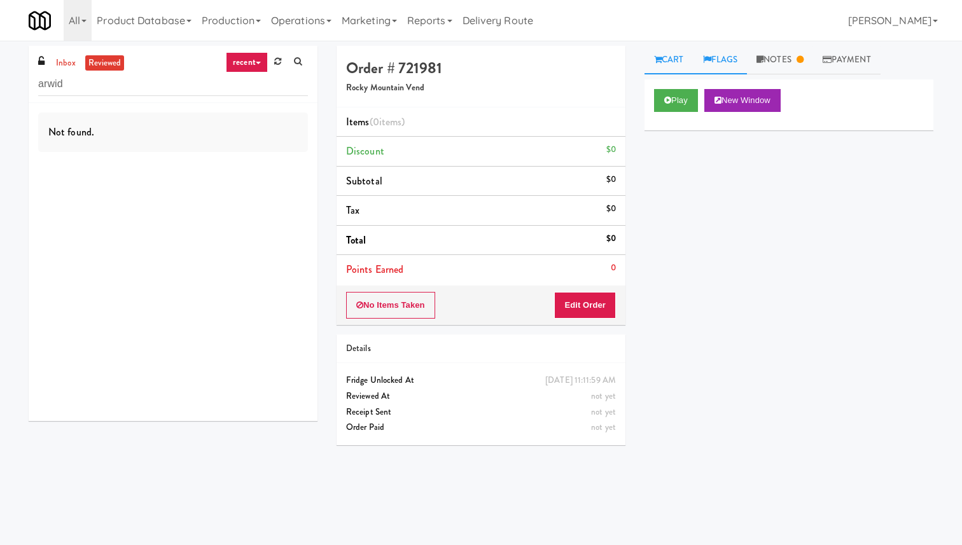
click at [727, 59] on link "Flags" at bounding box center [721, 60] width 54 height 29
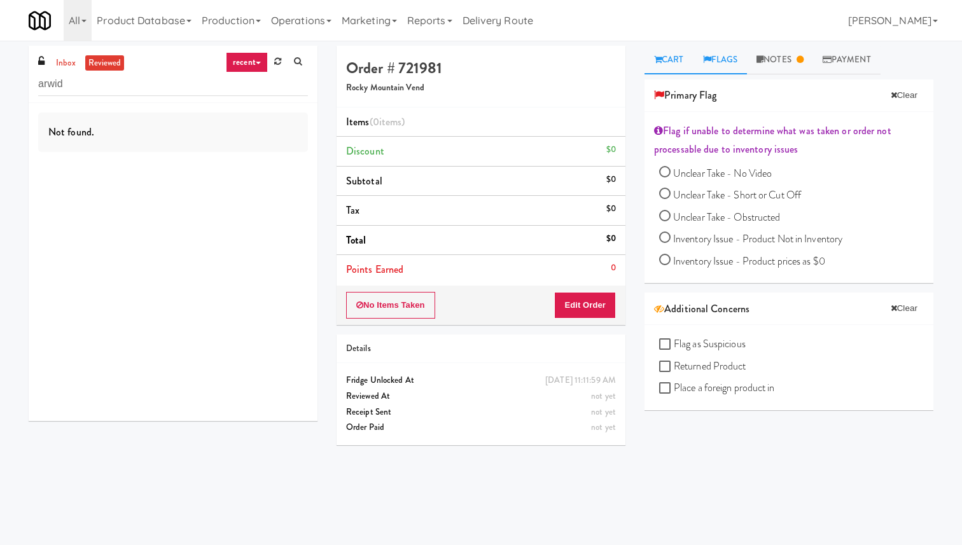
click at [681, 62] on link "Cart" at bounding box center [669, 60] width 49 height 29
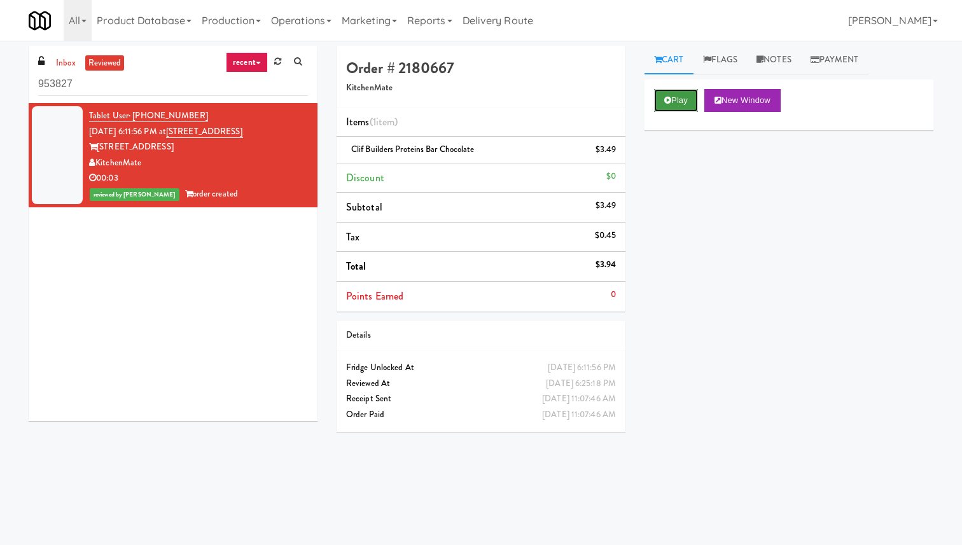
click at [674, 99] on button "Play" at bounding box center [676, 100] width 44 height 23
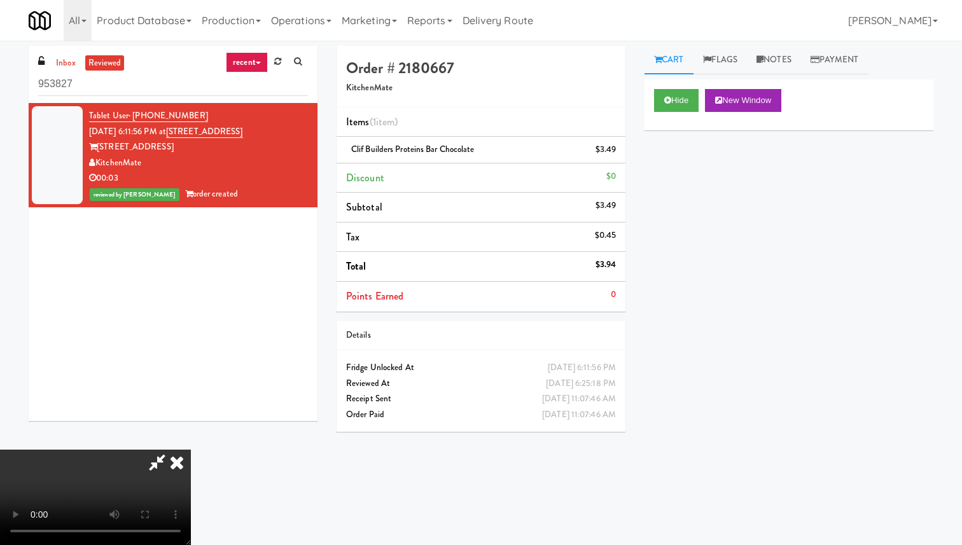
click at [191, 450] on icon at bounding box center [177, 462] width 28 height 25
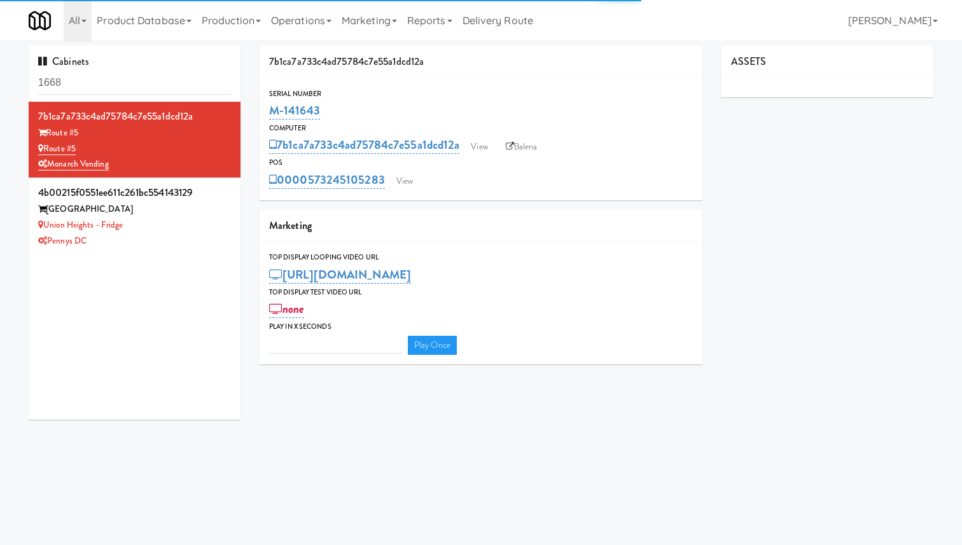
type input "3"
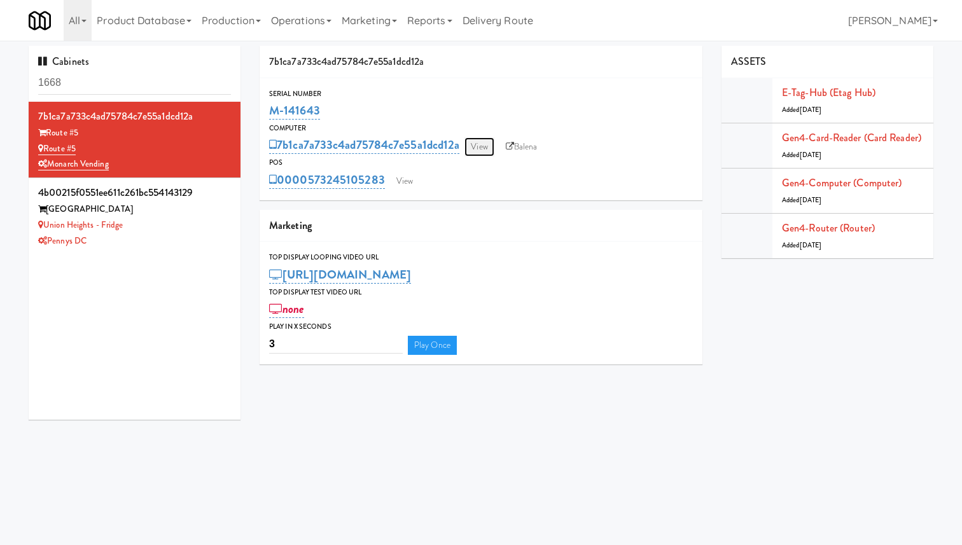
click at [488, 146] on link "View" at bounding box center [478, 146] width 29 height 19
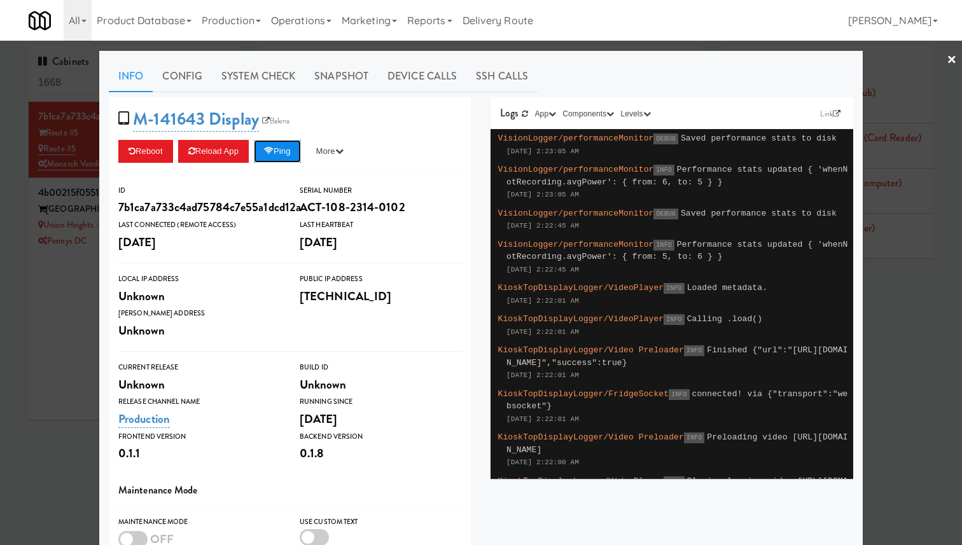
click at [295, 146] on button "Ping" at bounding box center [277, 151] width 47 height 23
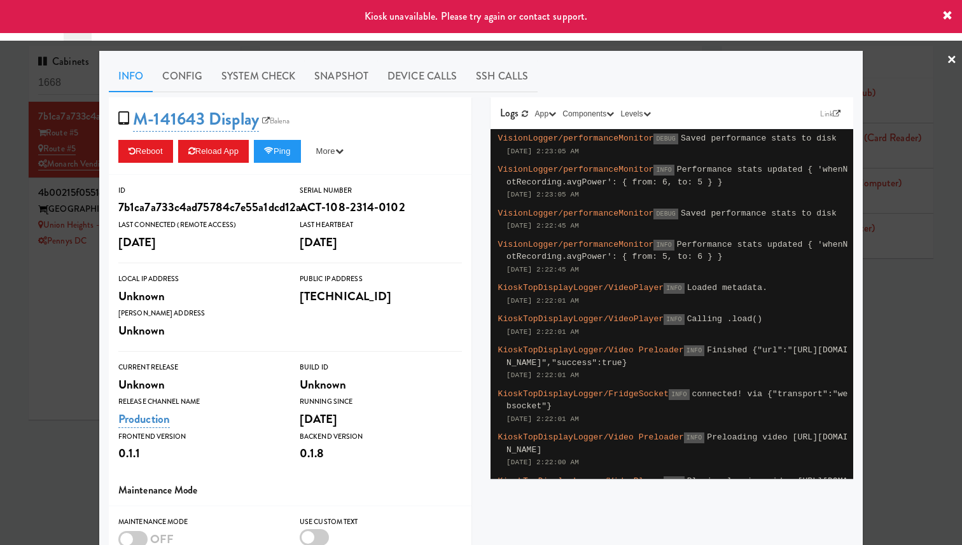
click at [32, 147] on div at bounding box center [481, 272] width 962 height 545
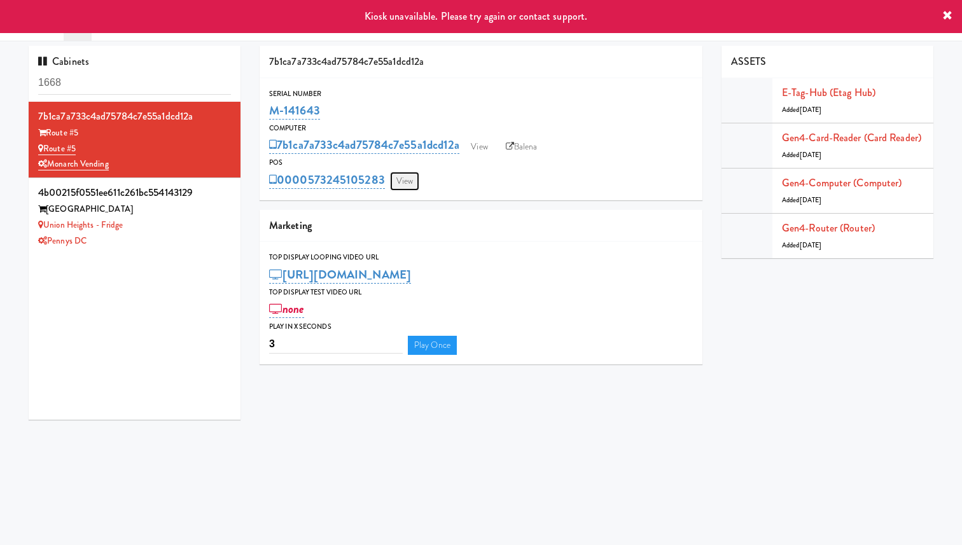
click at [405, 183] on link "View" at bounding box center [404, 181] width 29 height 19
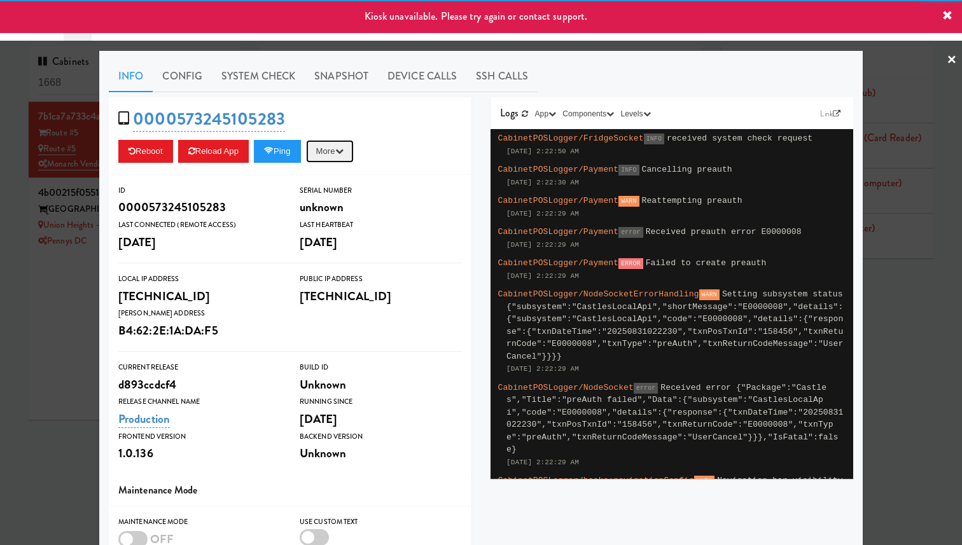
click at [319, 159] on button "More" at bounding box center [330, 151] width 48 height 23
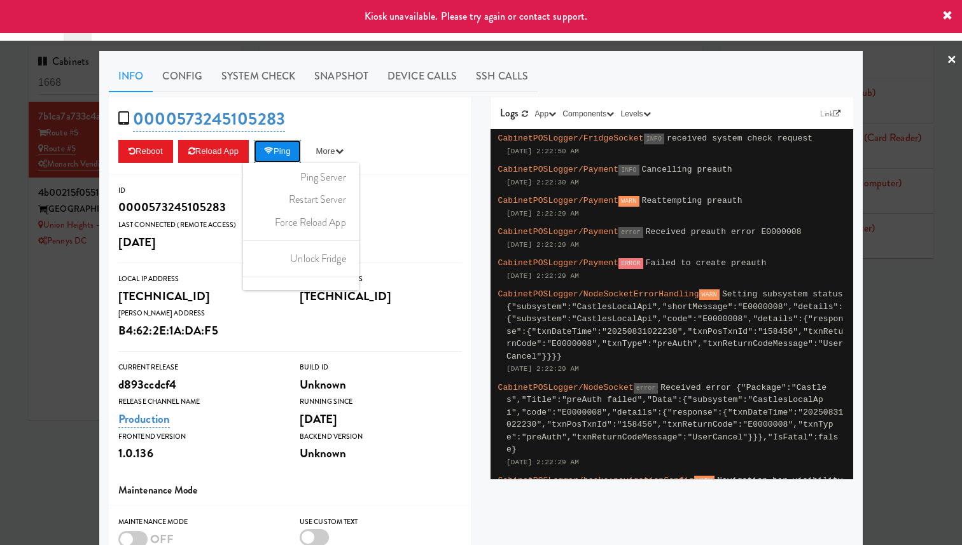
click at [284, 152] on button "Ping" at bounding box center [277, 151] width 47 height 23
click at [78, 185] on div at bounding box center [481, 272] width 962 height 545
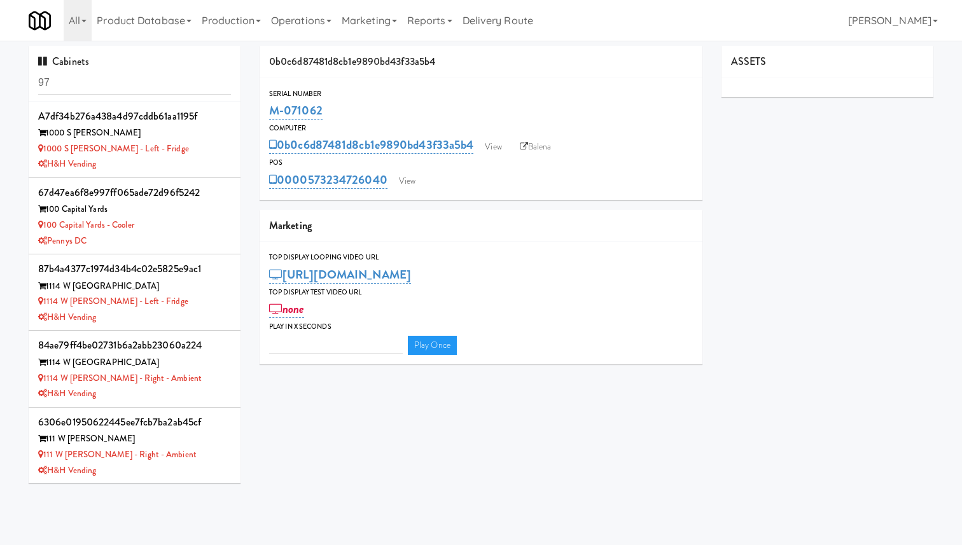
type input "3"
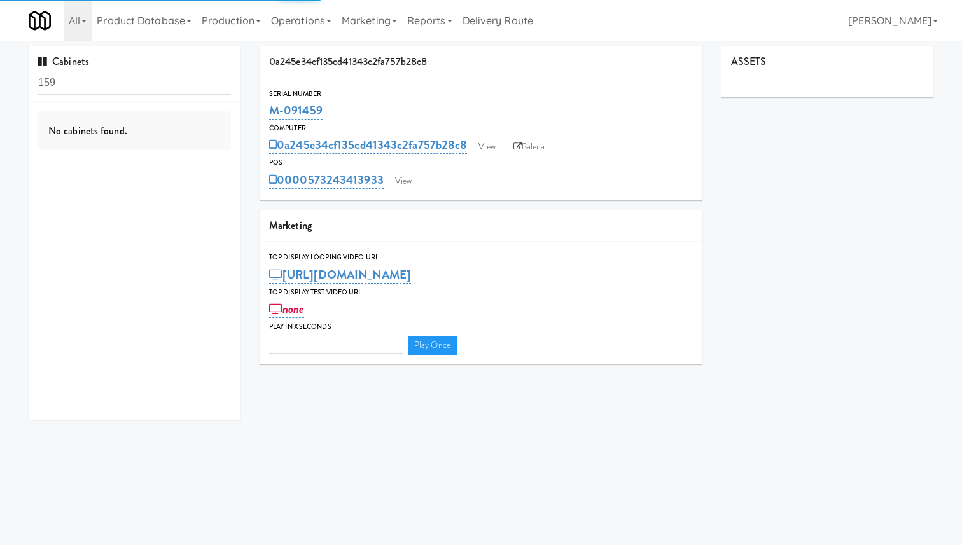
type input "3"
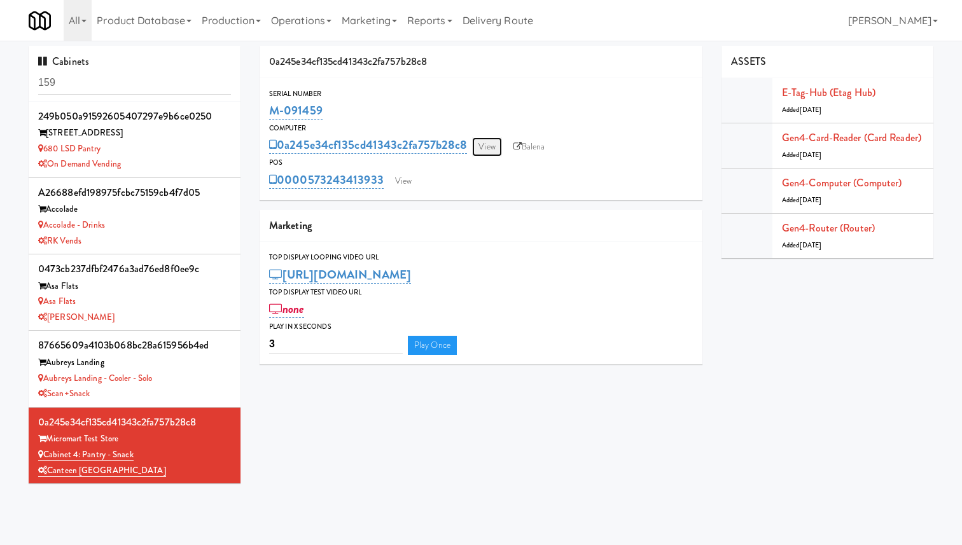
click at [484, 146] on link "View" at bounding box center [486, 146] width 29 height 19
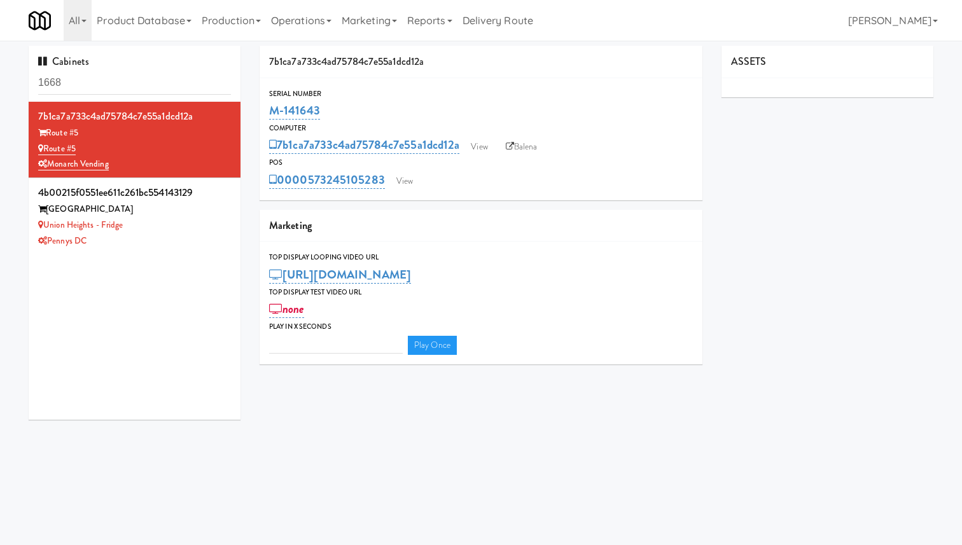
type input "3"
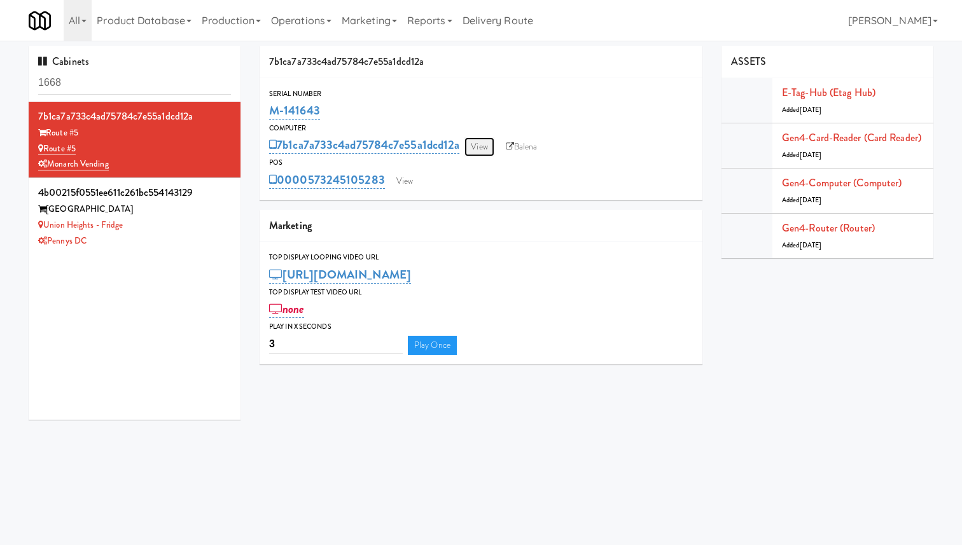
click at [471, 153] on link "View" at bounding box center [478, 146] width 29 height 19
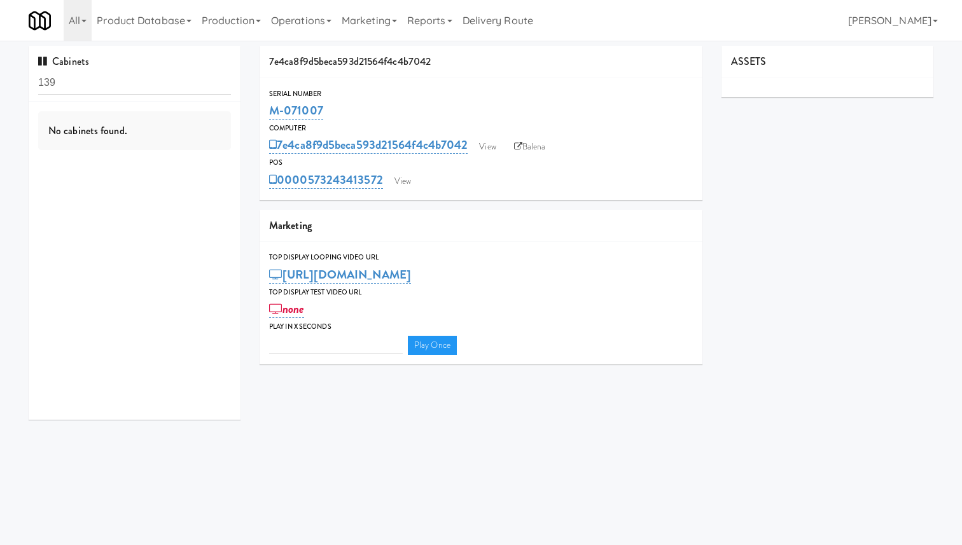
type input "3"
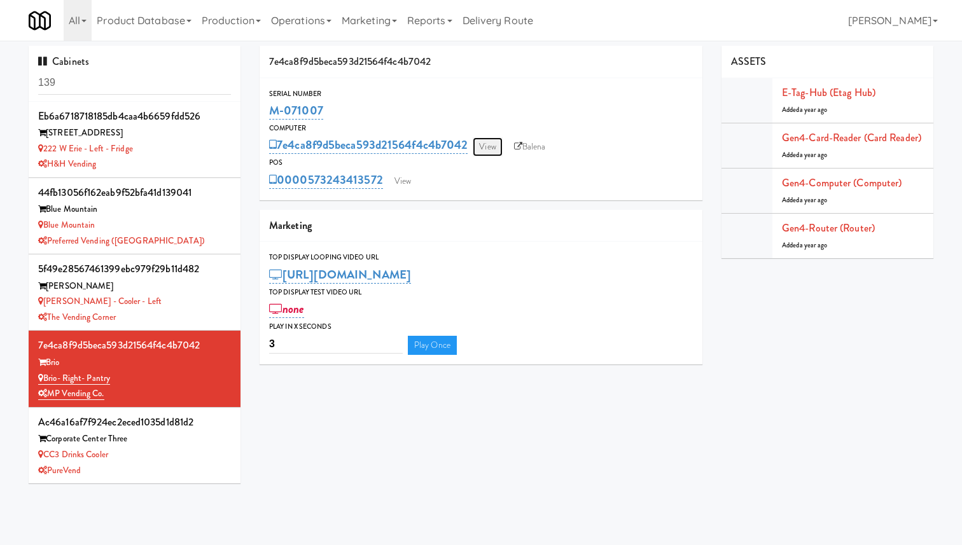
click at [487, 146] on link "View" at bounding box center [487, 146] width 29 height 19
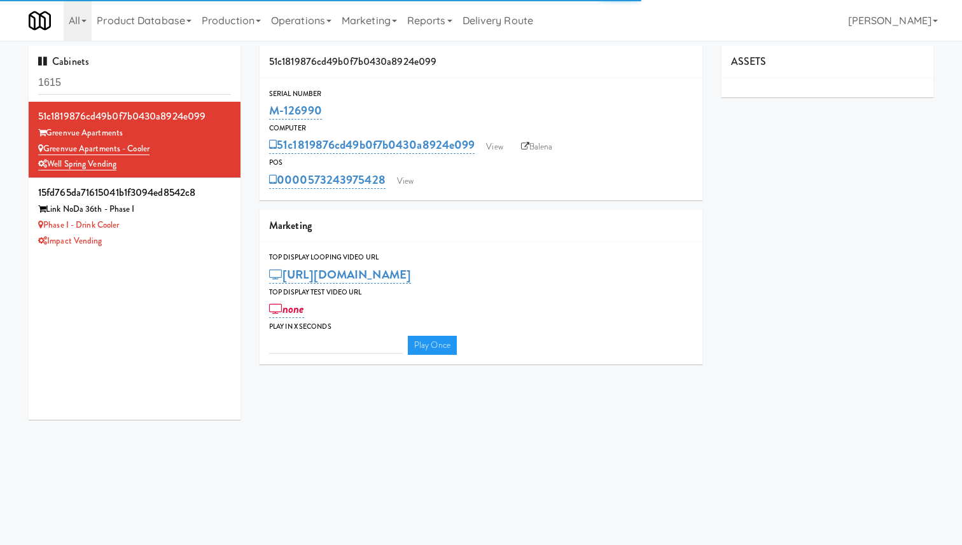
type input "3"
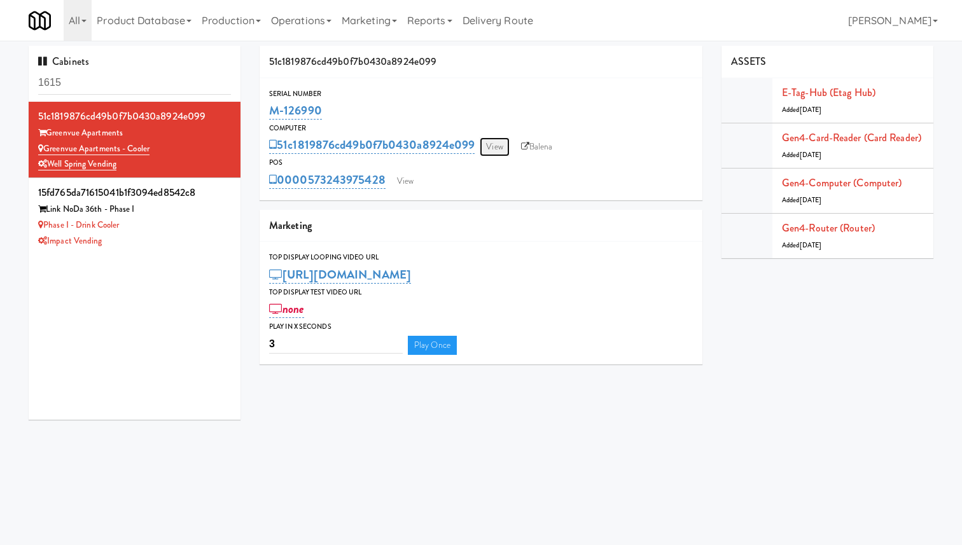
click at [492, 150] on link "View" at bounding box center [494, 146] width 29 height 19
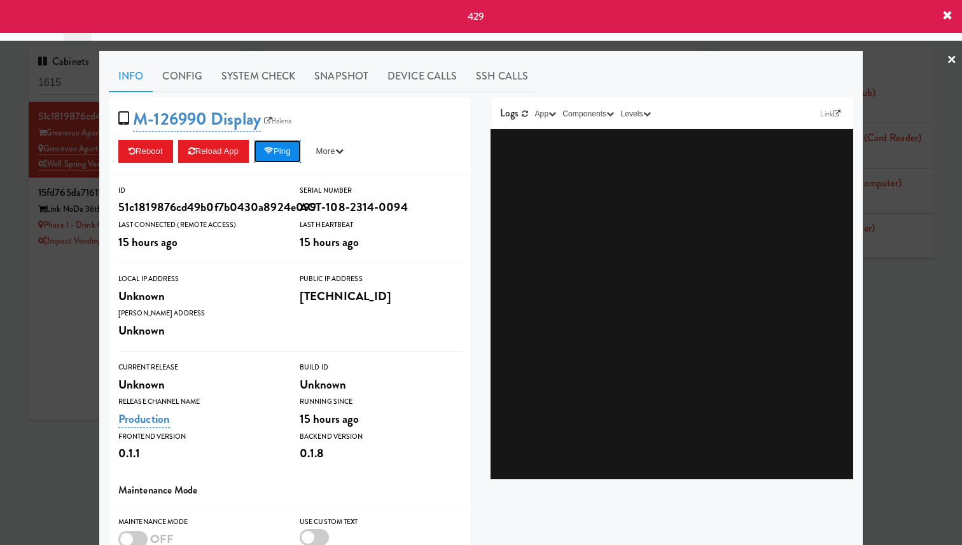
click at [282, 155] on button "Ping" at bounding box center [277, 151] width 47 height 23
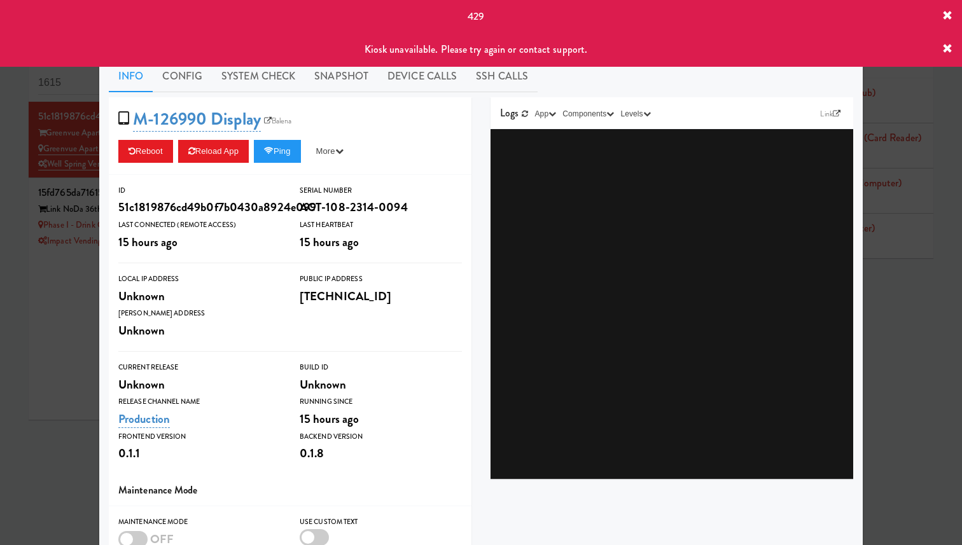
click at [55, 188] on div at bounding box center [481, 272] width 962 height 545
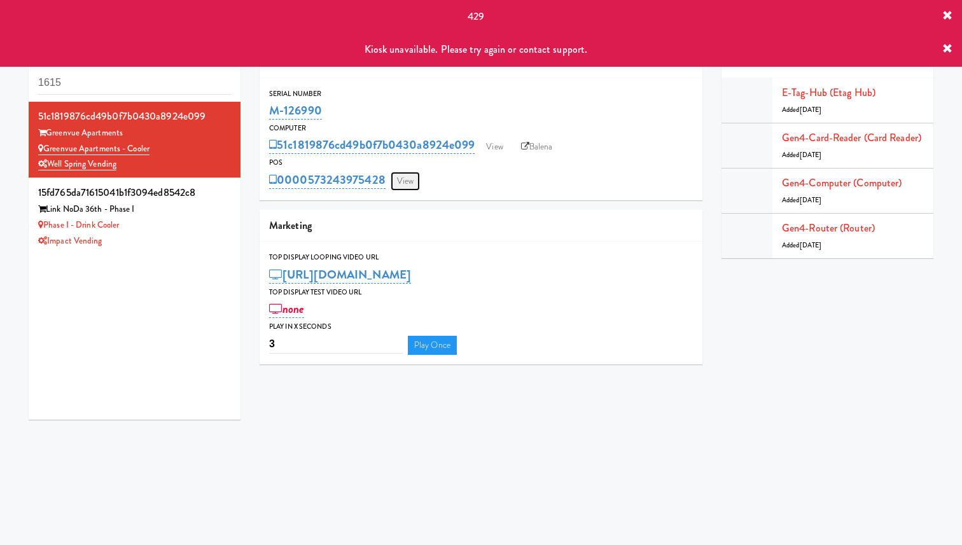
click at [413, 181] on link "View" at bounding box center [405, 181] width 29 height 19
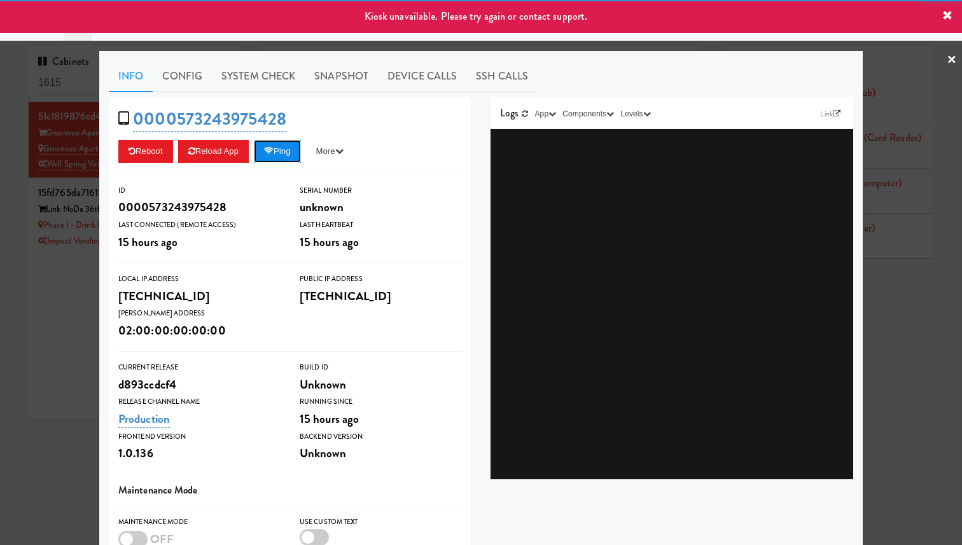
click at [283, 153] on button "Ping" at bounding box center [277, 151] width 47 height 23
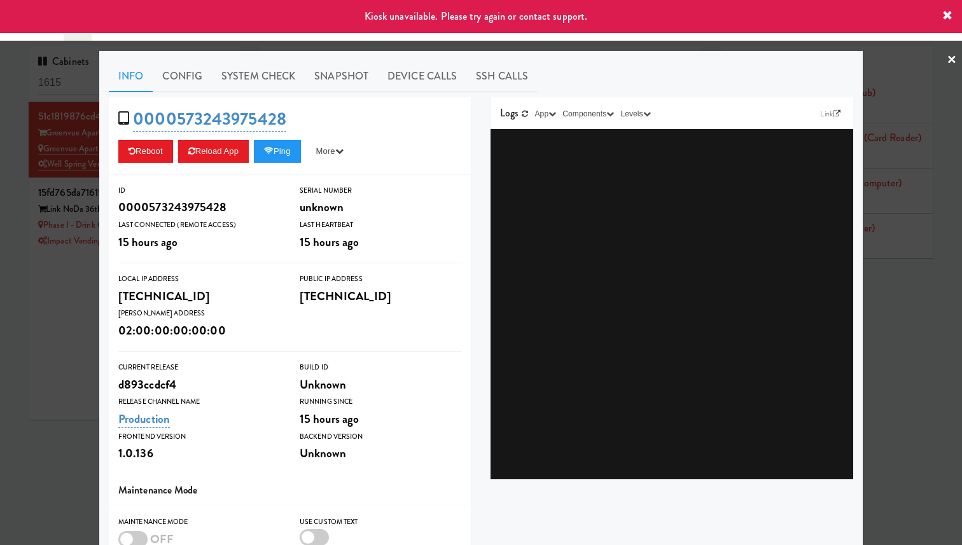
click at [35, 174] on div at bounding box center [481, 272] width 962 height 545
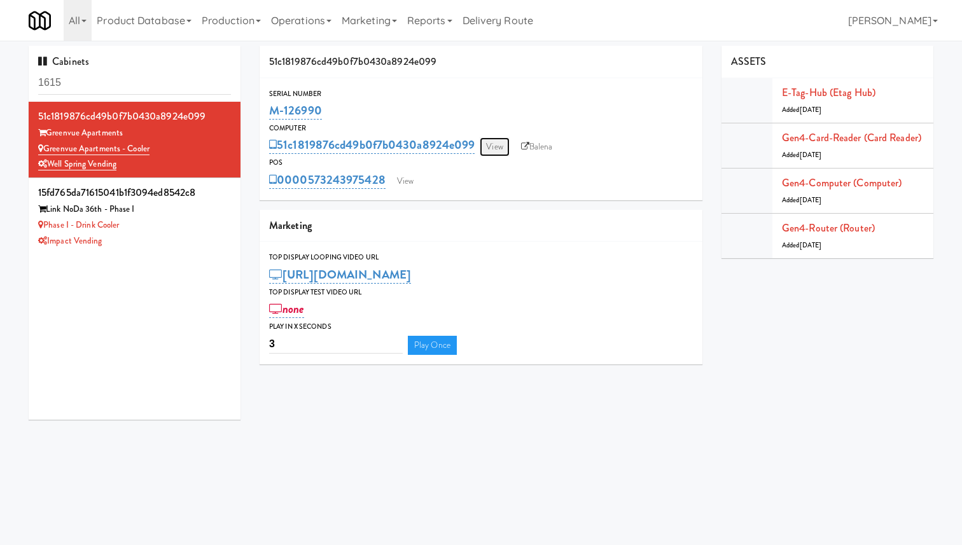
click at [499, 146] on link "View" at bounding box center [494, 146] width 29 height 19
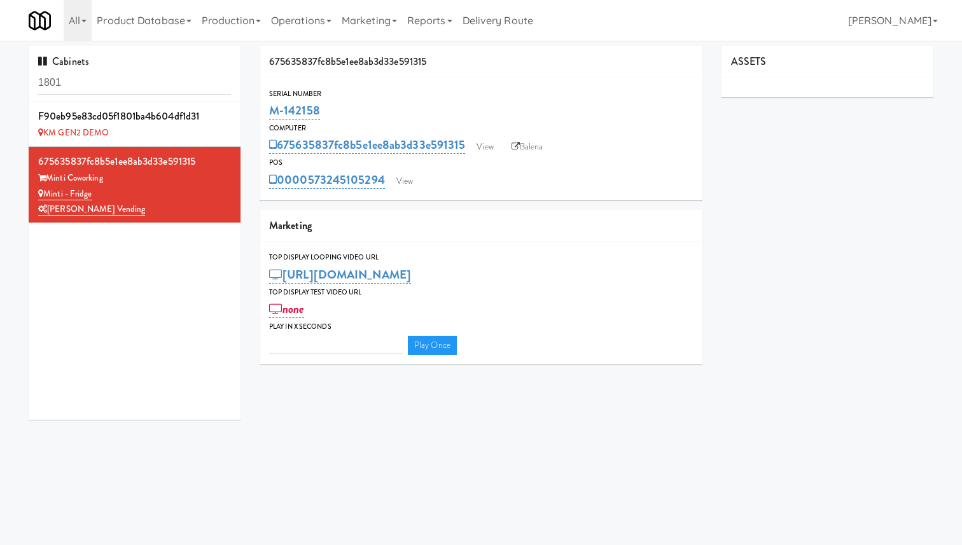
type input "3"
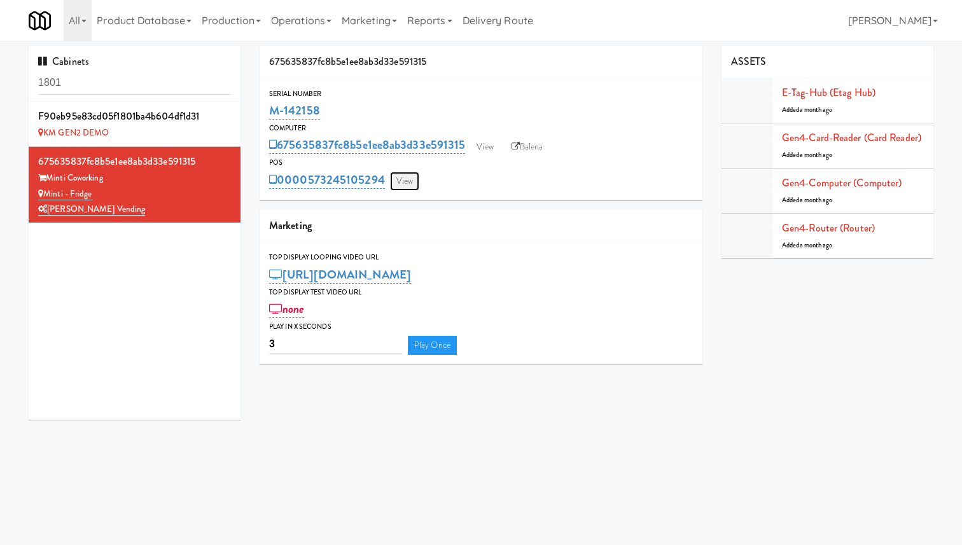
click at [401, 183] on link "View" at bounding box center [404, 181] width 29 height 19
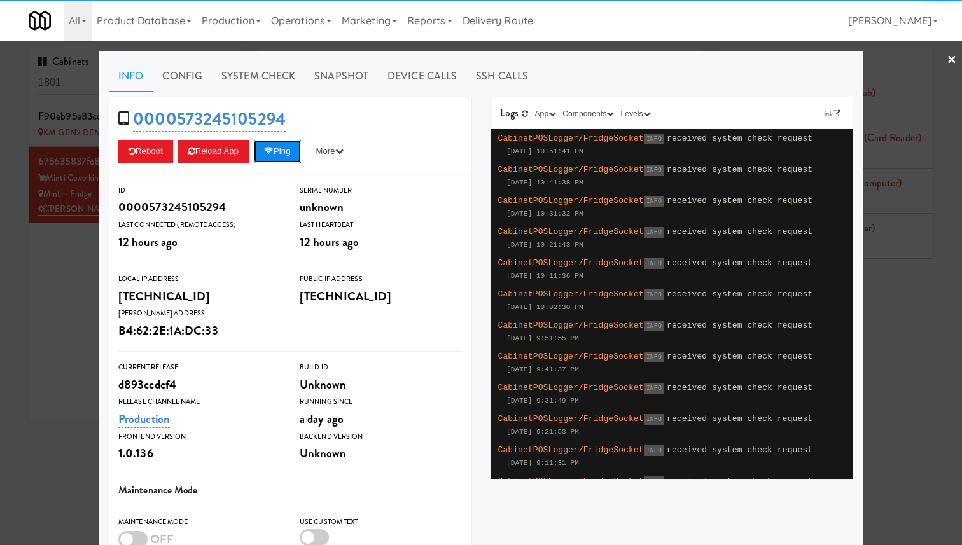
click at [286, 153] on button "Ping" at bounding box center [277, 151] width 47 height 23
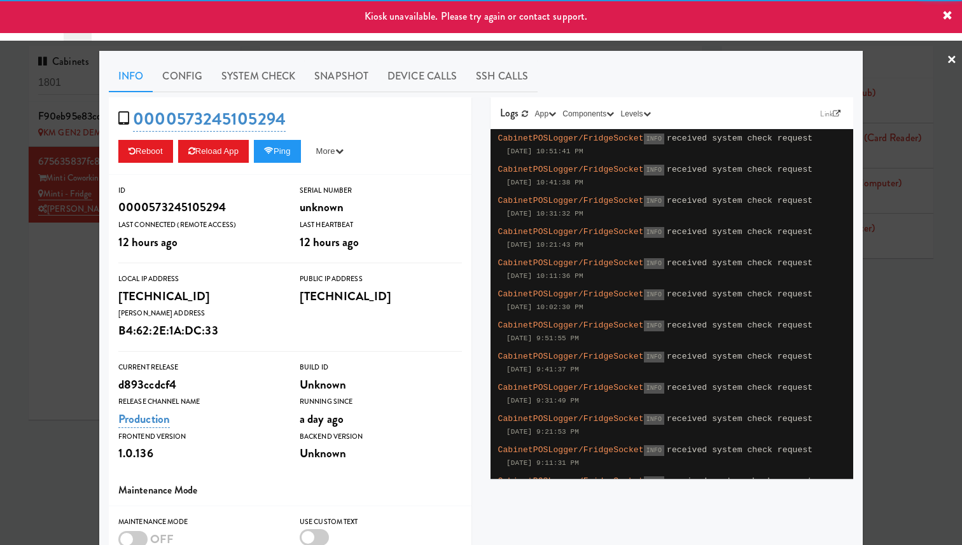
click at [78, 192] on div at bounding box center [481, 272] width 962 height 545
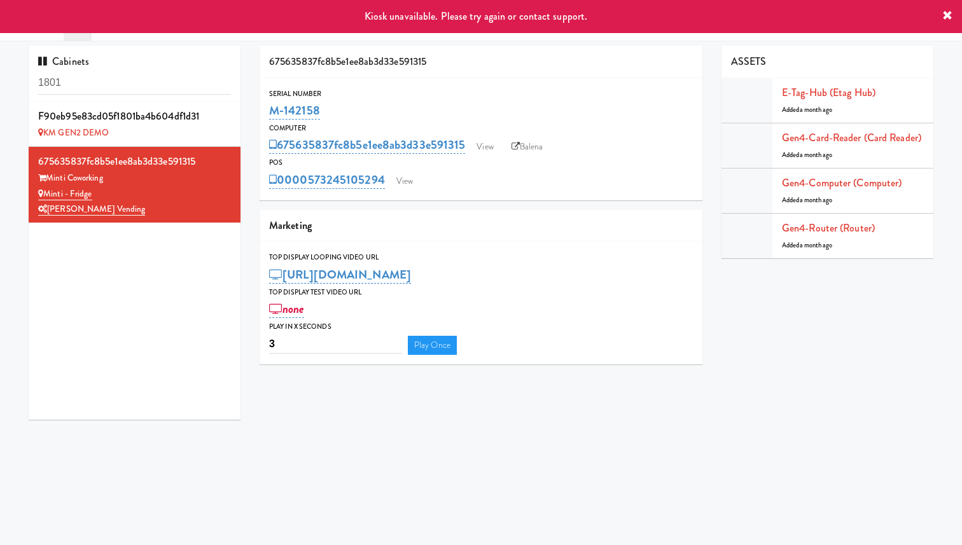
click at [503, 144] on div "675635837fc8b5e1ee8ab3d33e591315 View Balena" at bounding box center [481, 145] width 424 height 22
click at [491, 148] on link "View" at bounding box center [484, 146] width 29 height 19
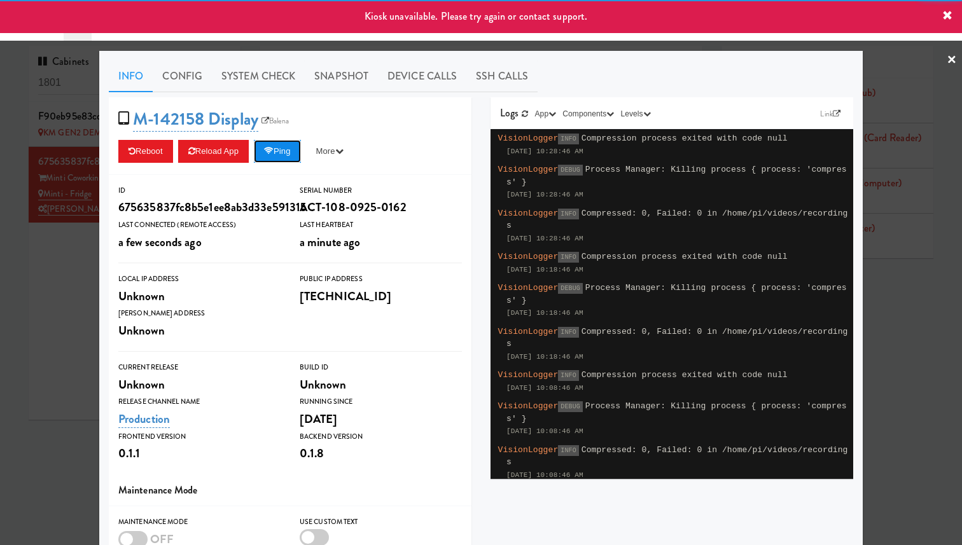
click at [296, 153] on button "Ping" at bounding box center [277, 151] width 47 height 23
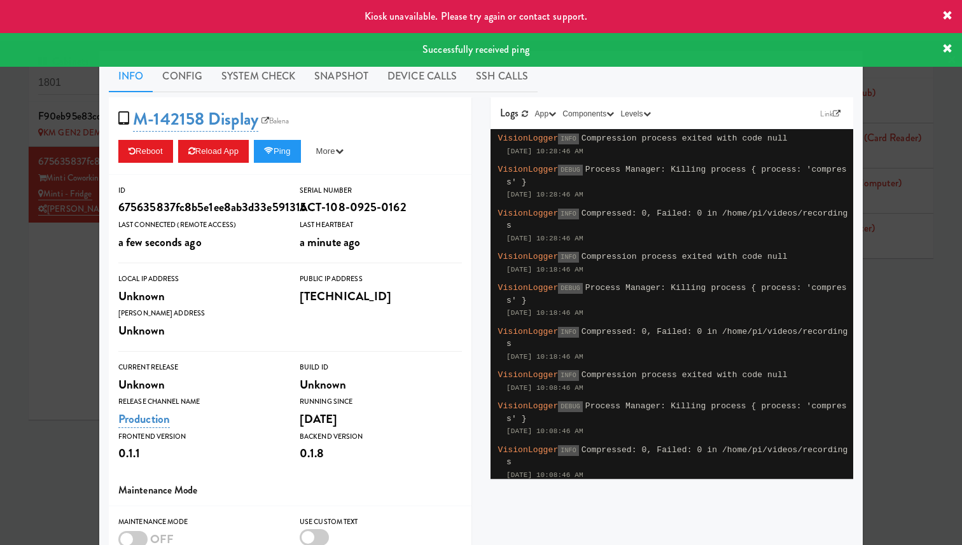
click at [64, 175] on div at bounding box center [481, 272] width 962 height 545
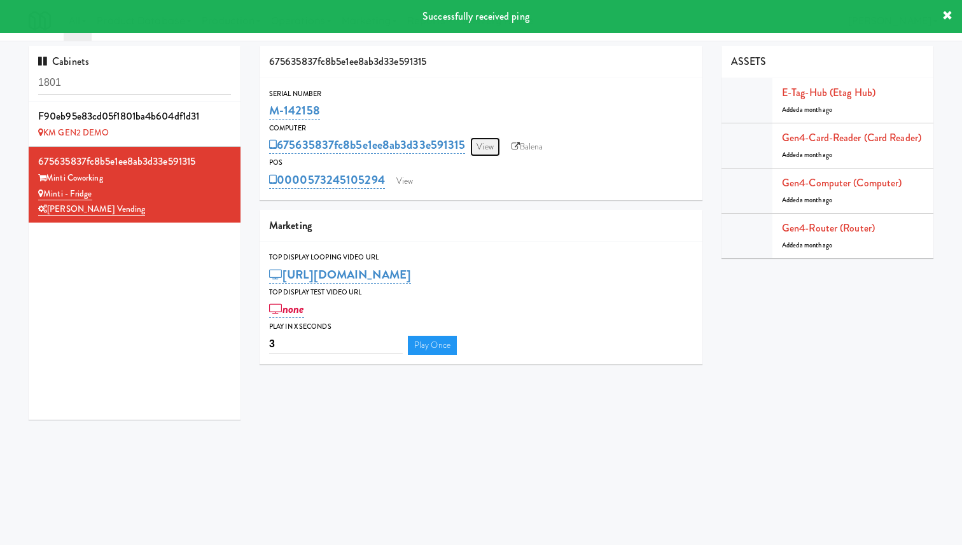
click at [494, 140] on link "View" at bounding box center [484, 146] width 29 height 19
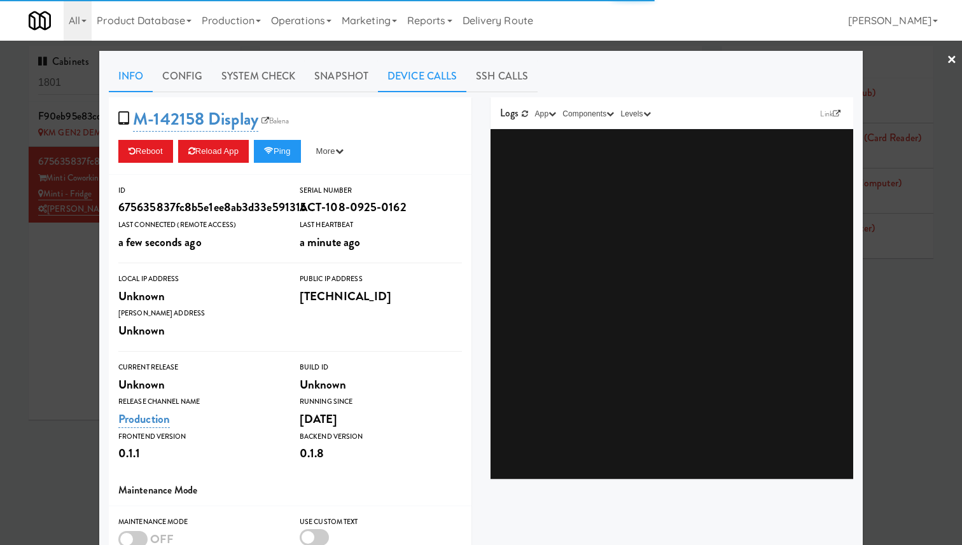
click at [426, 74] on link "Device Calls" at bounding box center [422, 76] width 88 height 32
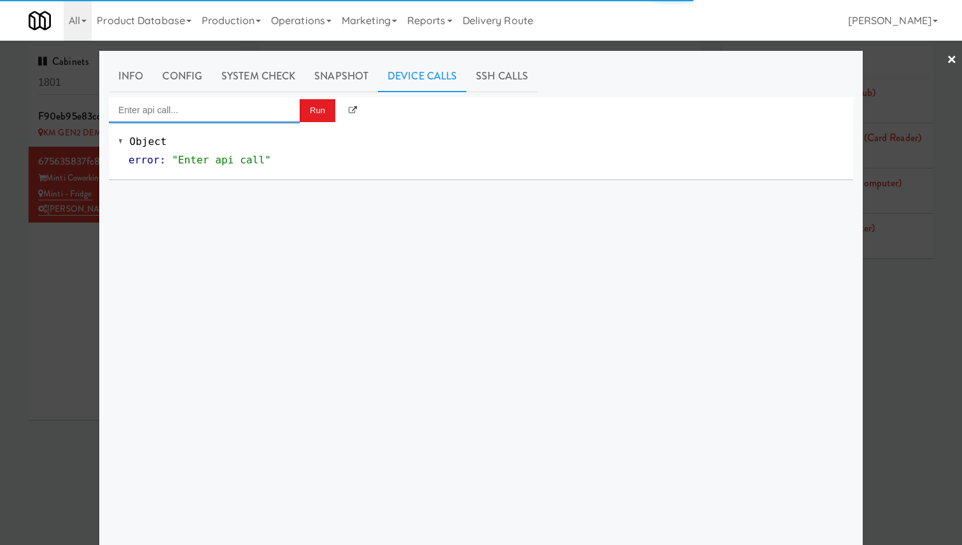
click at [249, 110] on input "Enter api call..." at bounding box center [204, 109] width 191 height 25
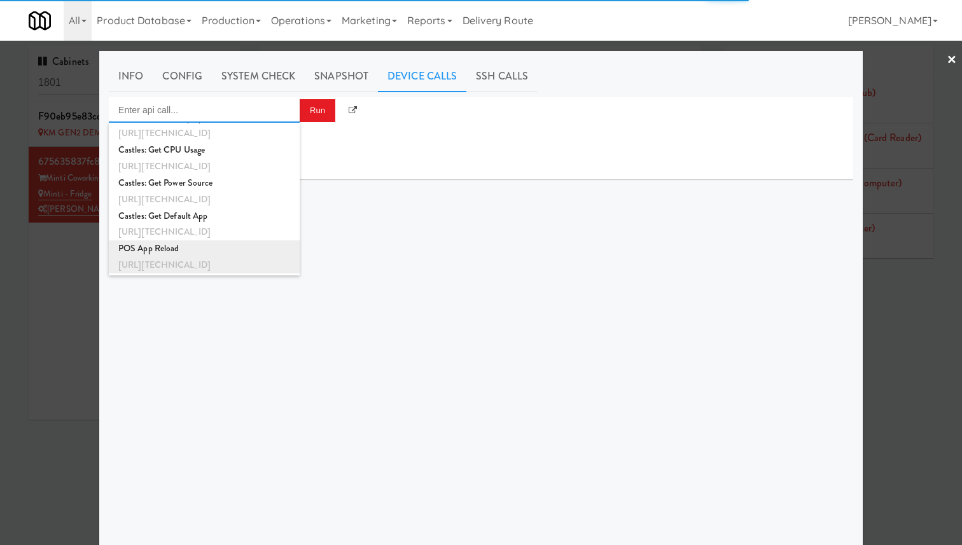
click at [253, 269] on div "[URL][TECHNICAL_ID]" at bounding box center [204, 265] width 172 height 17
type input "POS App Reload"
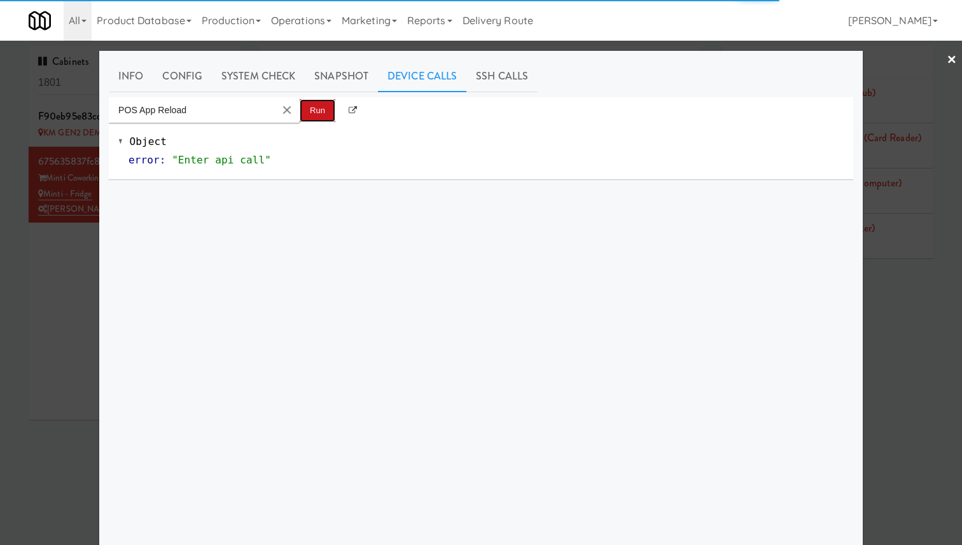
click at [326, 109] on button "Run" at bounding box center [318, 110] width 36 height 23
click at [90, 167] on div at bounding box center [481, 272] width 962 height 545
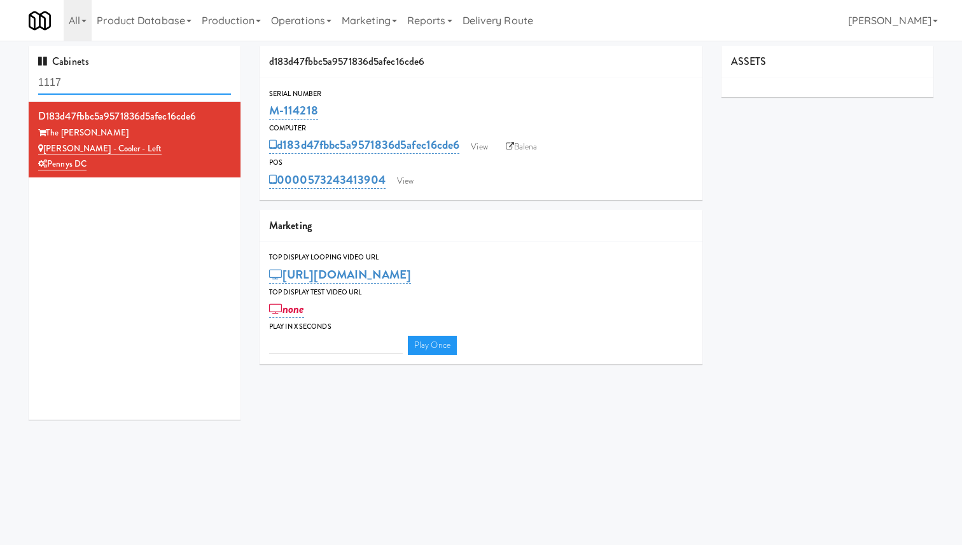
type input "3"
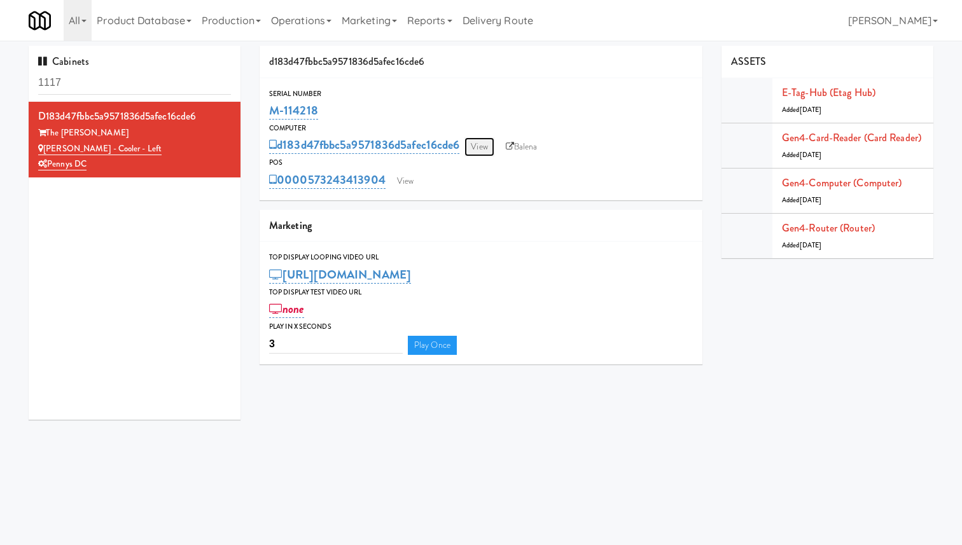
click at [471, 152] on link "View" at bounding box center [478, 146] width 29 height 19
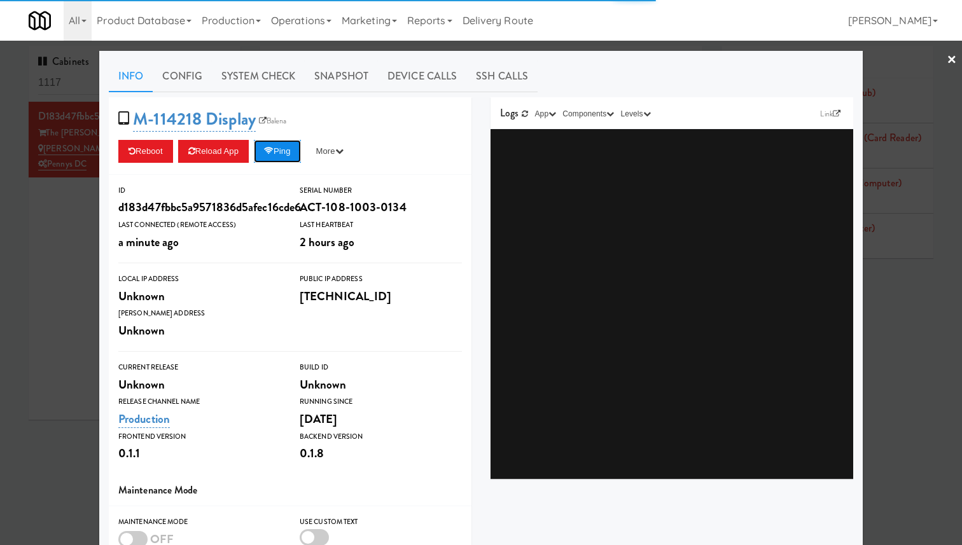
click at [289, 156] on button "Ping" at bounding box center [277, 151] width 47 height 23
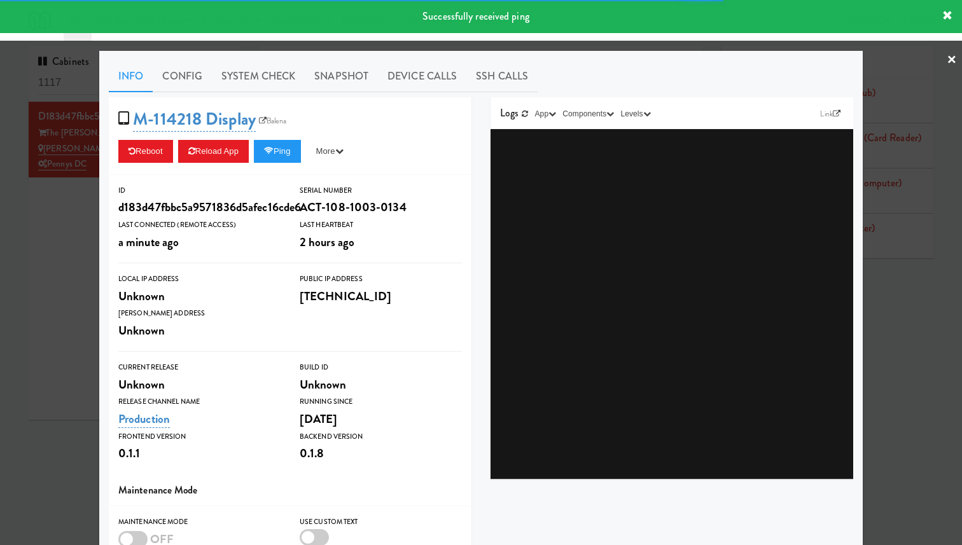
click at [78, 180] on div at bounding box center [481, 272] width 962 height 545
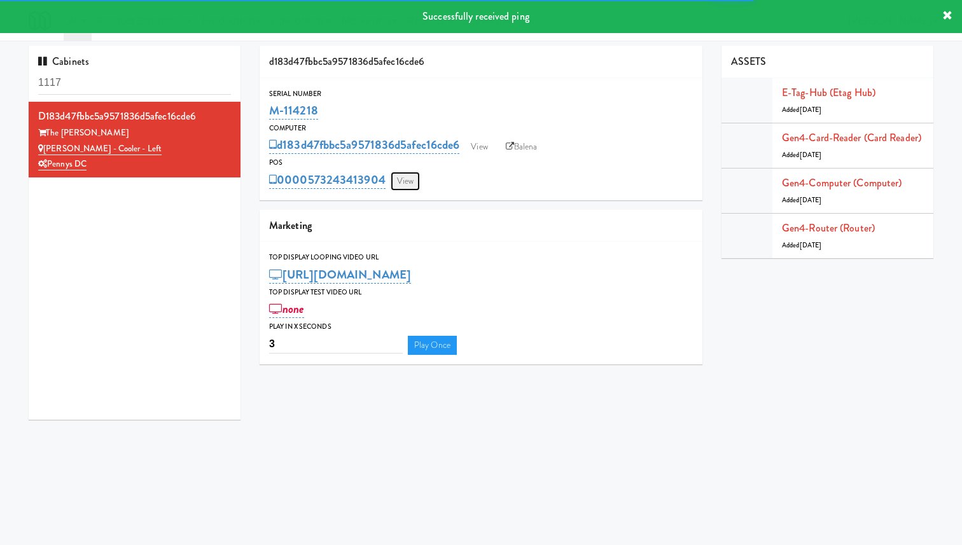
click at [415, 187] on link "View" at bounding box center [405, 181] width 29 height 19
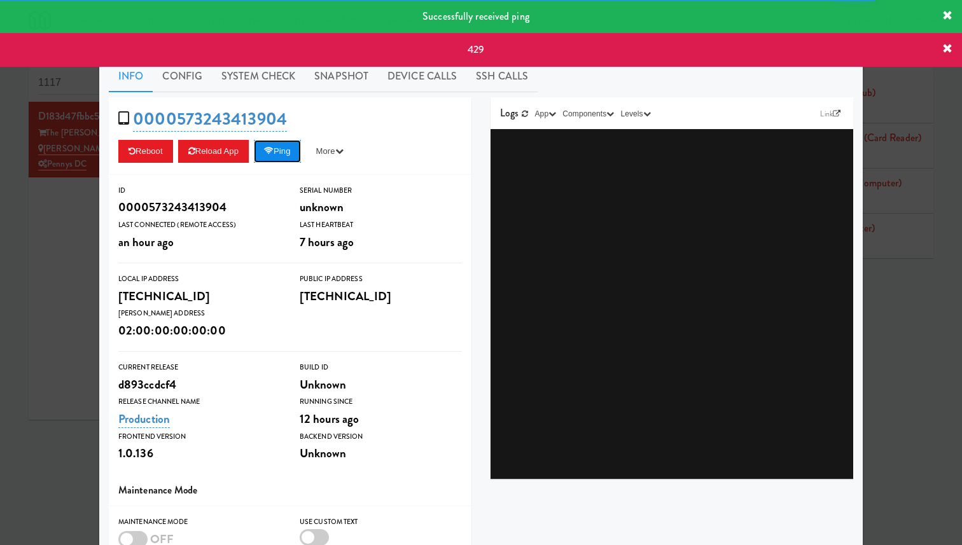
click at [281, 148] on button "Ping" at bounding box center [277, 151] width 47 height 23
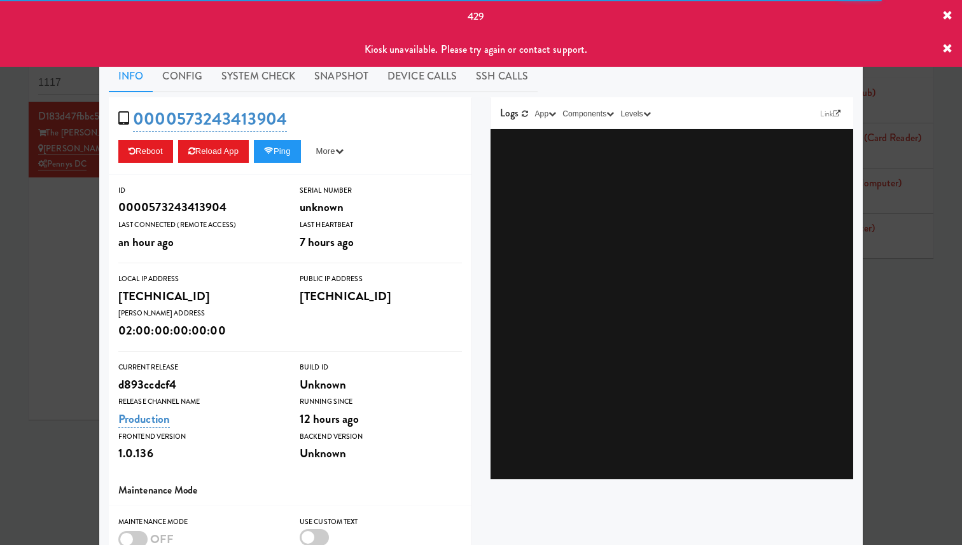
click at [71, 195] on div at bounding box center [481, 272] width 962 height 545
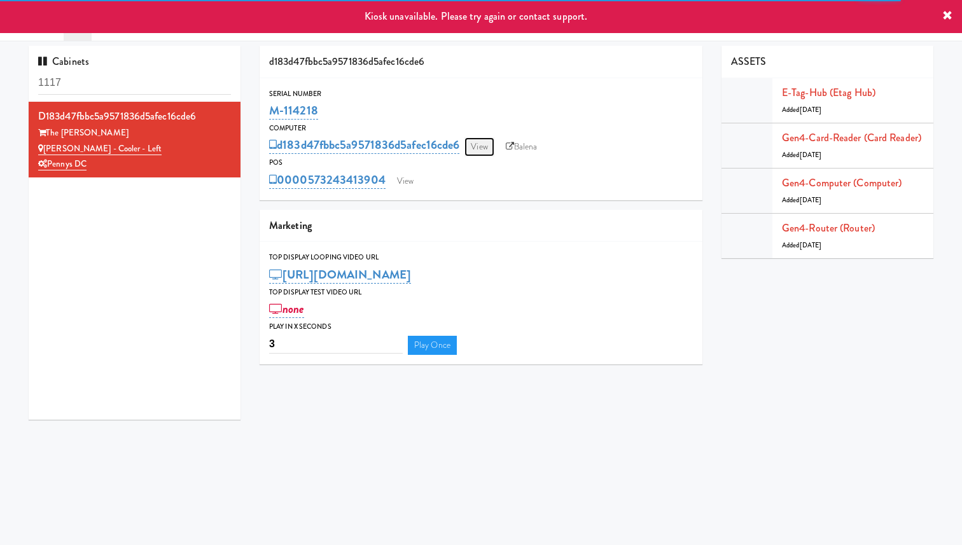
click at [484, 148] on link "View" at bounding box center [478, 146] width 29 height 19
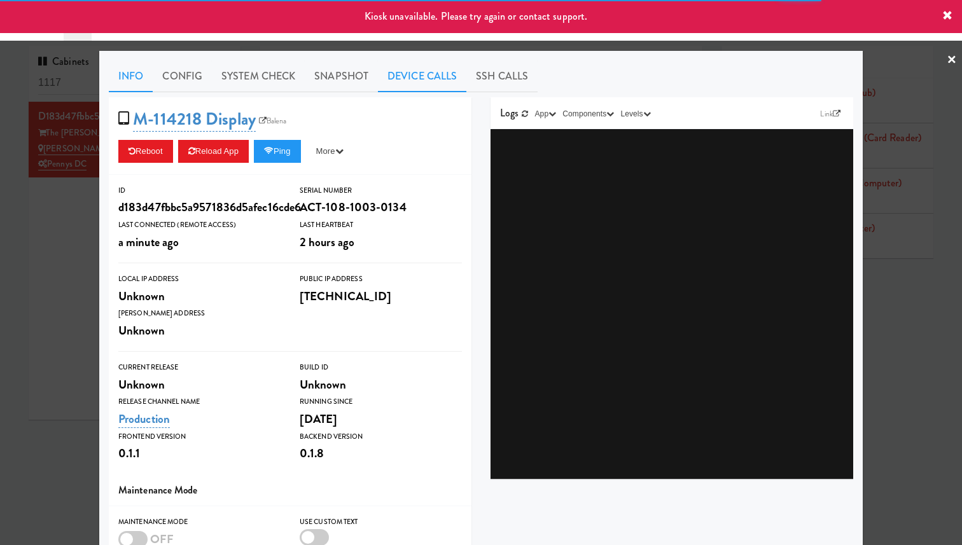
click at [411, 80] on link "Device Calls" at bounding box center [422, 76] width 88 height 32
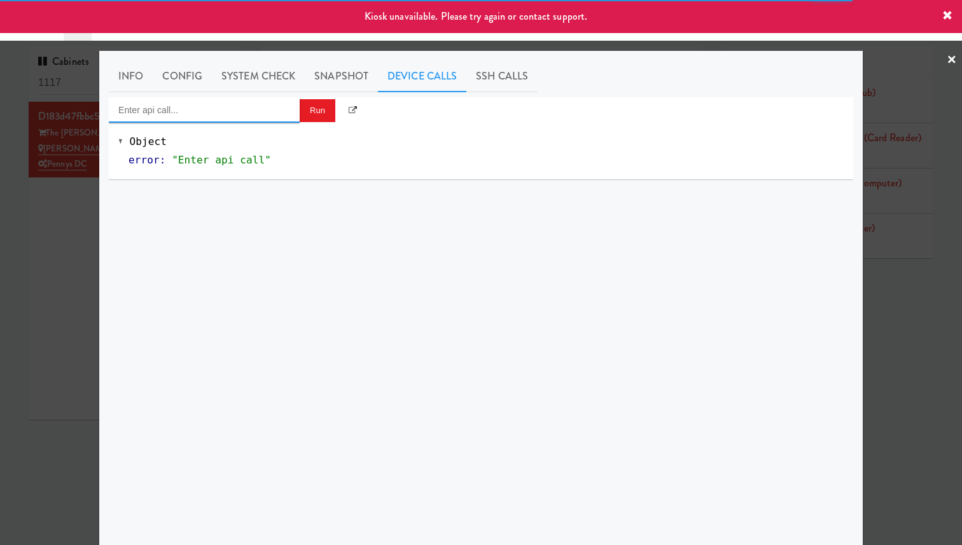
click at [225, 107] on input "Enter api call..." at bounding box center [204, 109] width 191 height 25
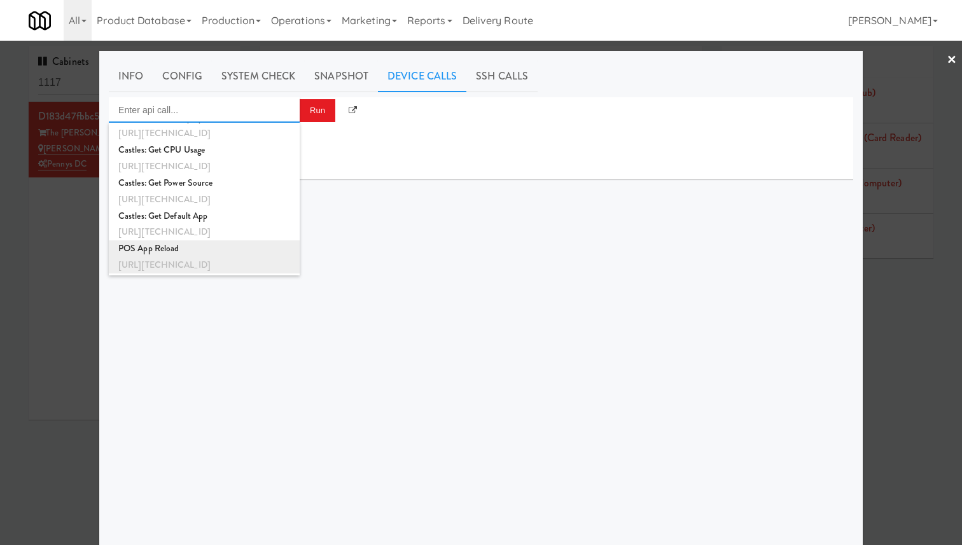
click at [243, 256] on div "POS App Reload [URL][TECHNICAL_ID]" at bounding box center [204, 256] width 172 height 33
type input "POS App Reload"
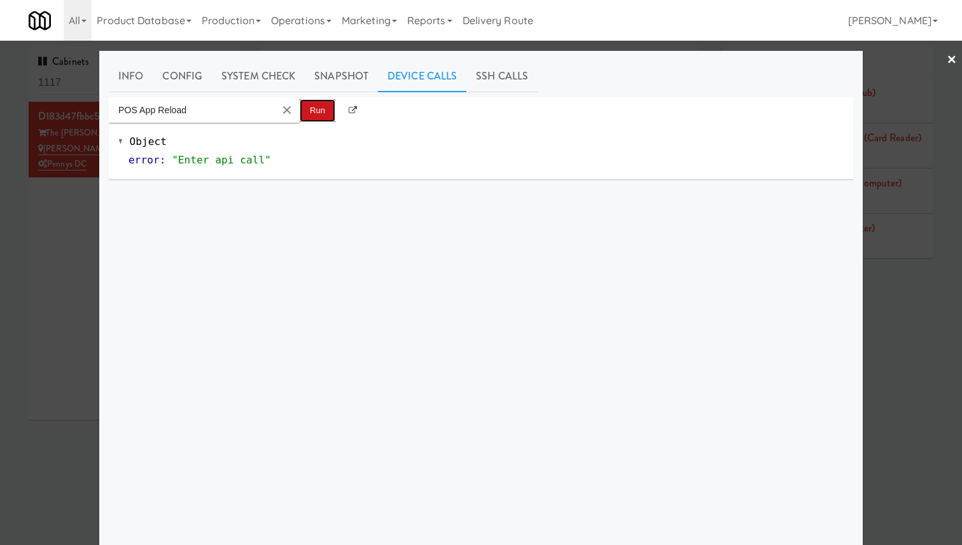
click at [317, 115] on button "Run" at bounding box center [318, 110] width 36 height 23
click at [63, 158] on div at bounding box center [481, 272] width 962 height 545
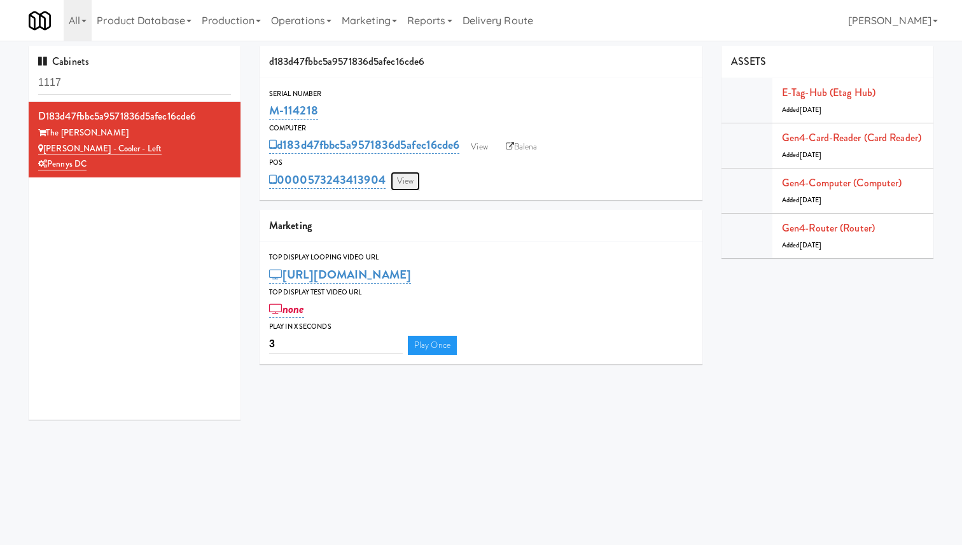
click at [415, 179] on link "View" at bounding box center [405, 181] width 29 height 19
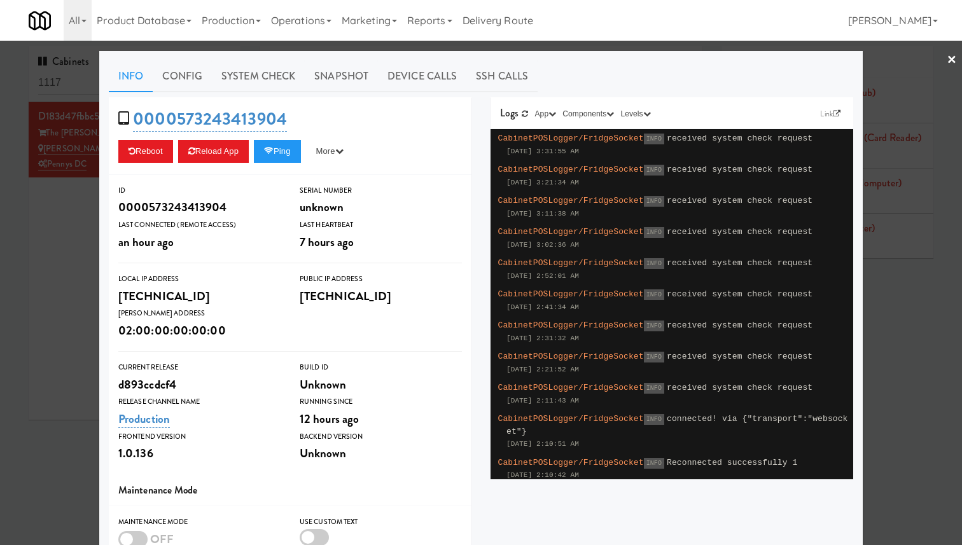
click at [71, 185] on div at bounding box center [481, 272] width 962 height 545
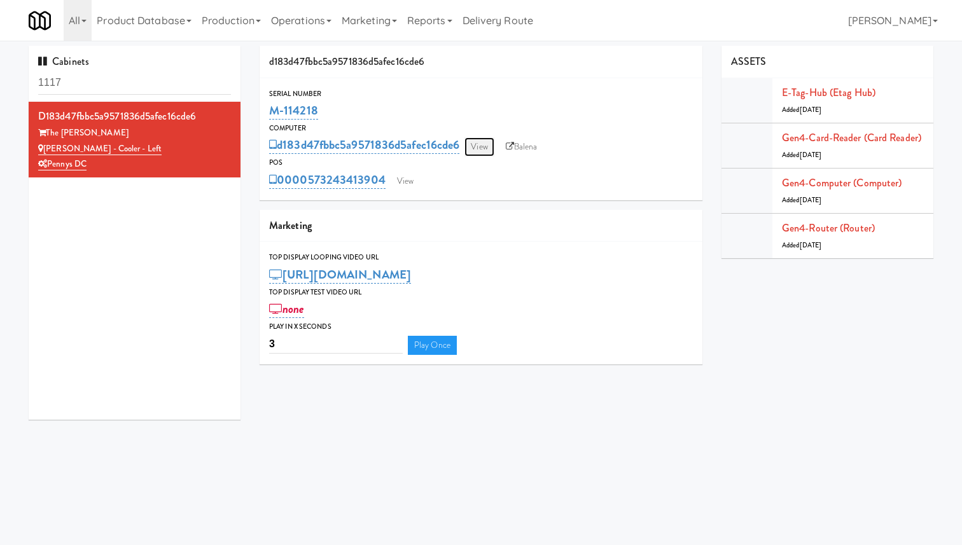
click at [484, 146] on link "View" at bounding box center [478, 146] width 29 height 19
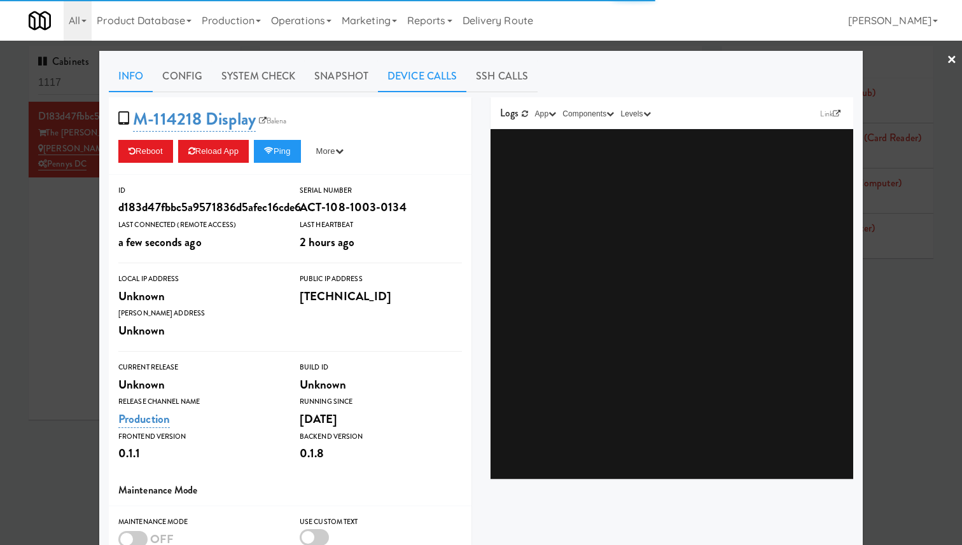
click at [399, 80] on link "Device Calls" at bounding box center [422, 76] width 88 height 32
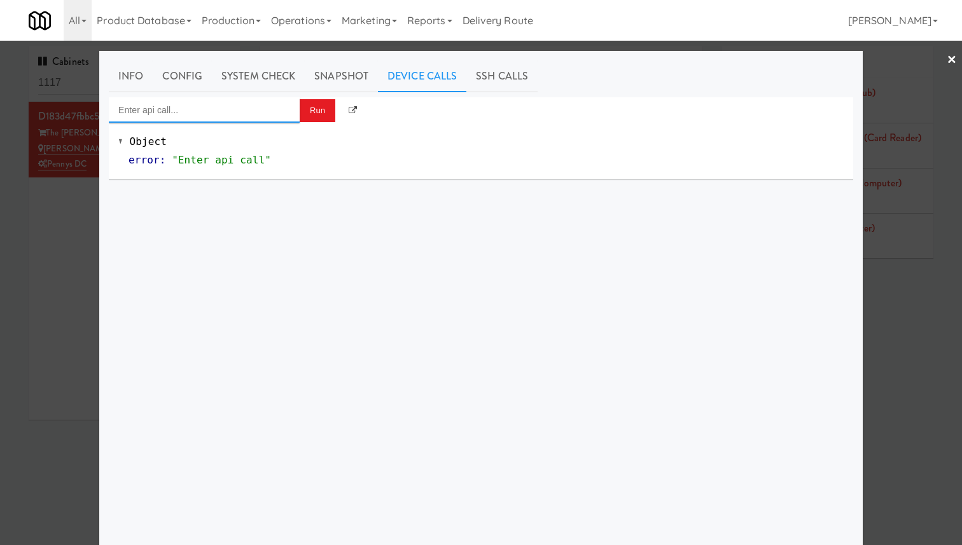
click at [270, 111] on input "Enter api call..." at bounding box center [204, 109] width 191 height 25
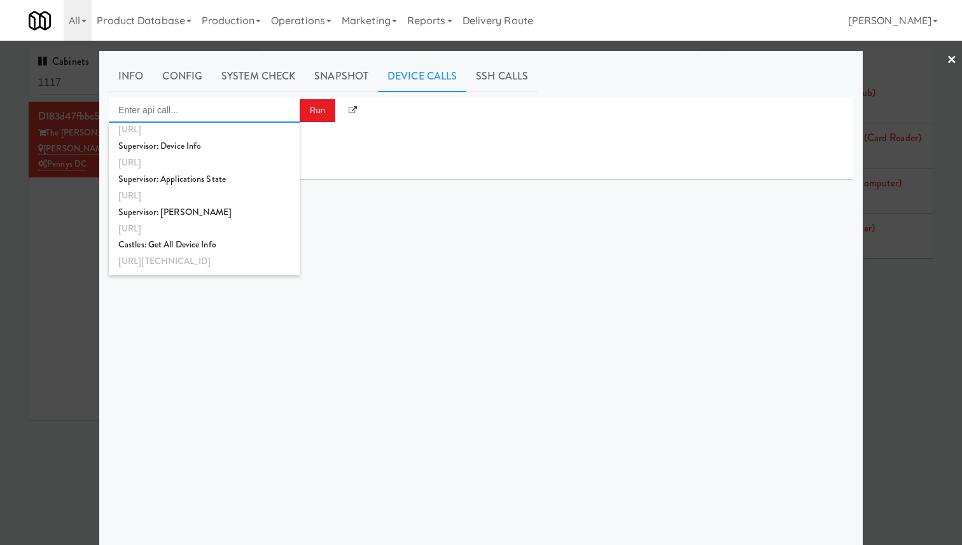
scroll to position [1237, 0]
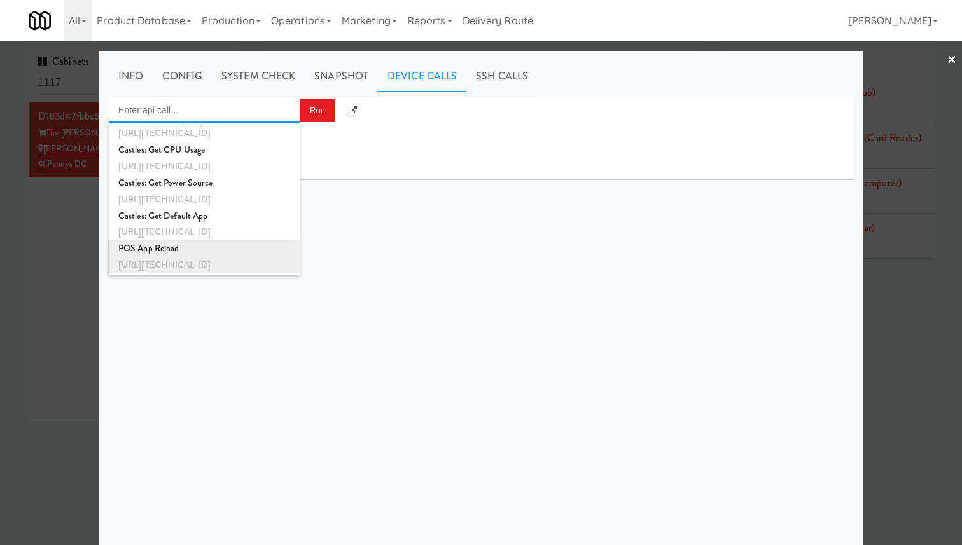
click at [254, 263] on div "[URL][TECHNICAL_ID]" at bounding box center [204, 265] width 172 height 17
type input "POS App Reload"
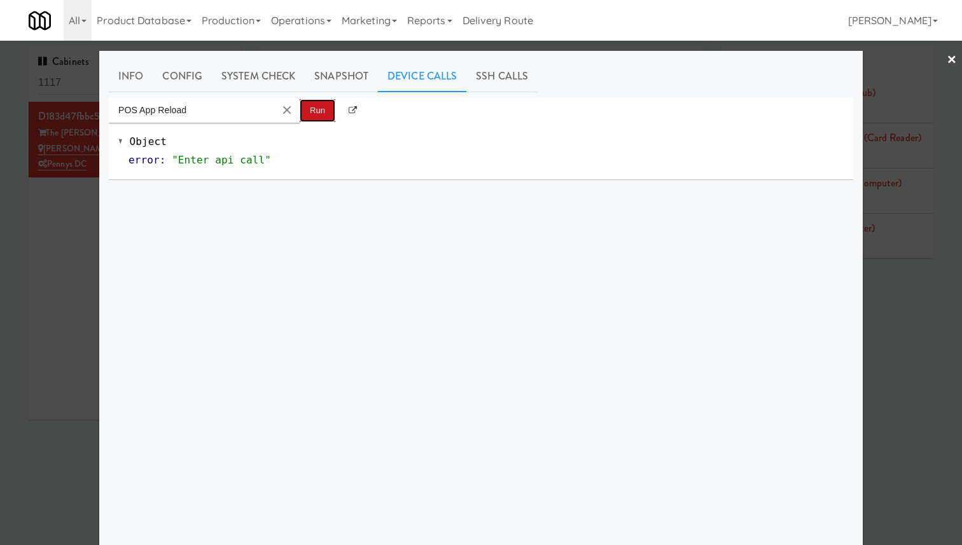
click at [317, 109] on button "Run" at bounding box center [318, 110] width 36 height 23
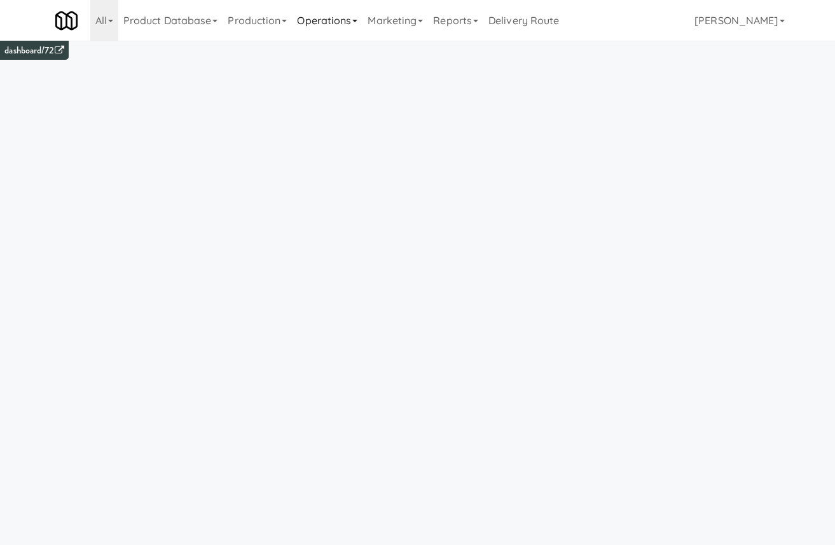
click at [304, 15] on link "Operations" at bounding box center [327, 20] width 71 height 41
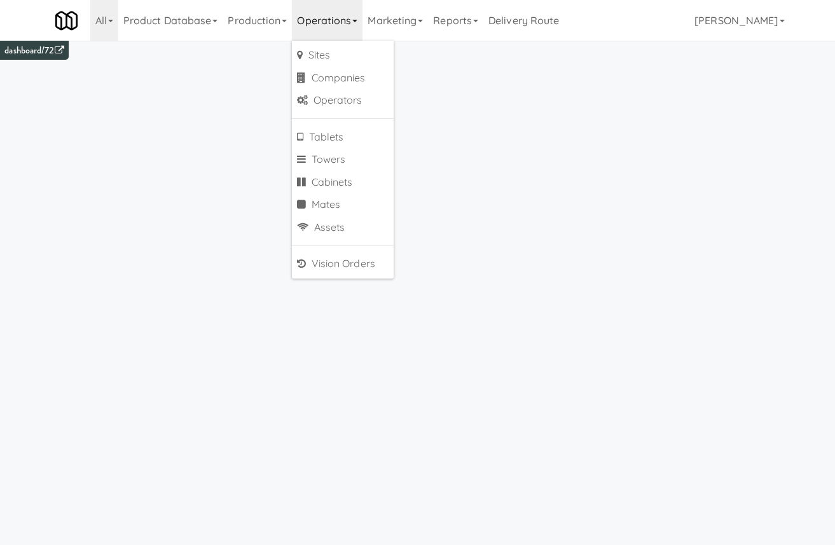
click at [304, 15] on link "Operations" at bounding box center [327, 20] width 71 height 41
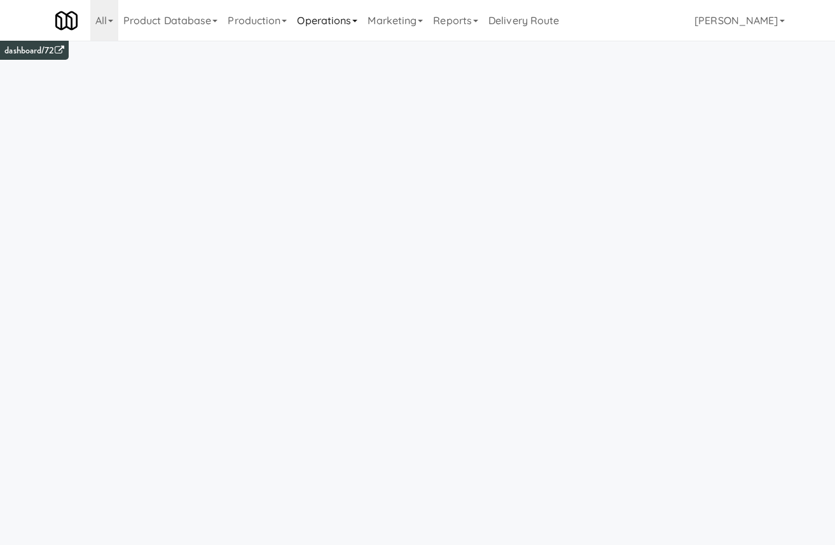
click at [304, 15] on link "Operations" at bounding box center [327, 20] width 71 height 41
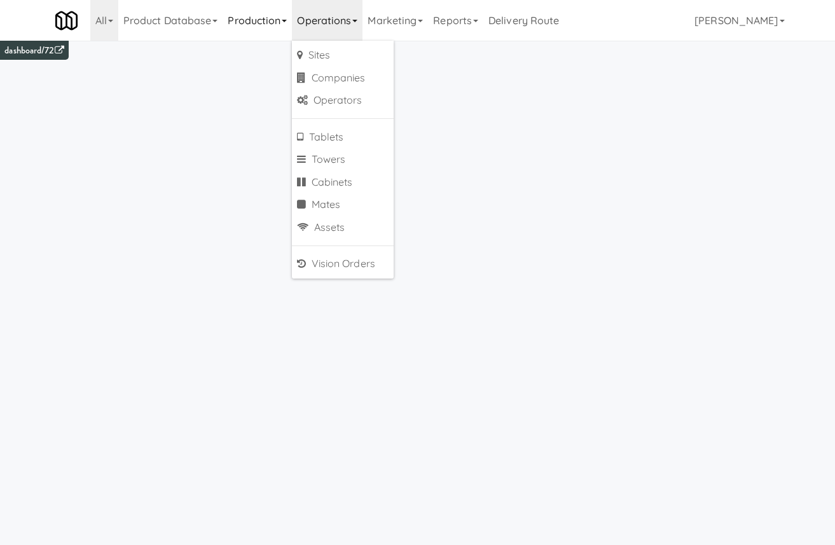
click at [260, 22] on link "Production" at bounding box center [257, 20] width 69 height 41
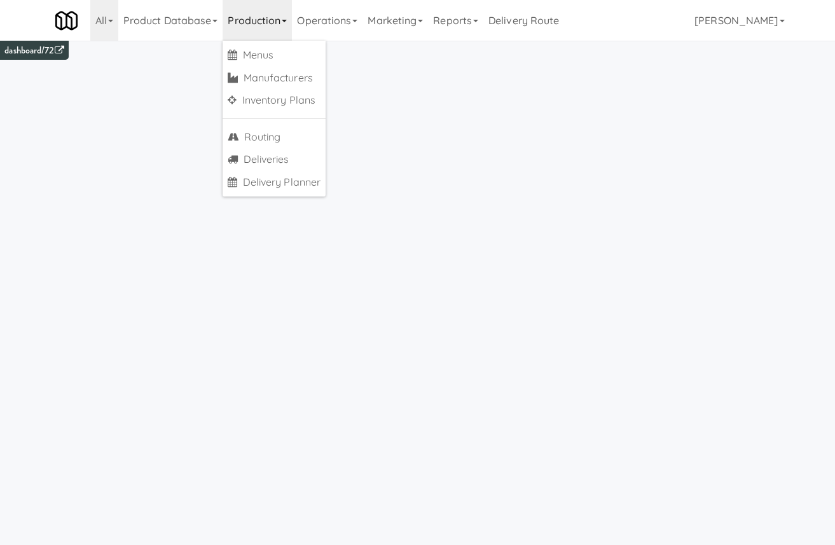
click at [260, 22] on link "Production" at bounding box center [257, 20] width 69 height 41
